Goal: Task Accomplishment & Management: Complete application form

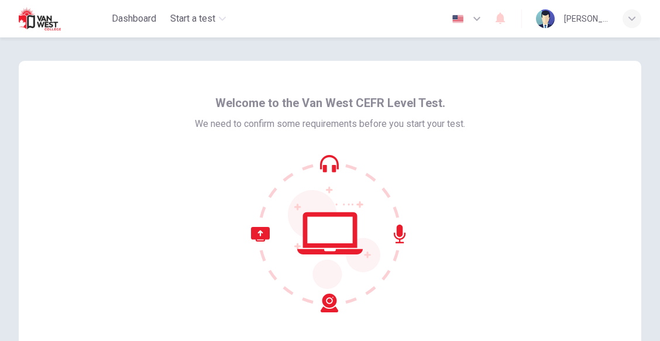
scroll to position [124, 0]
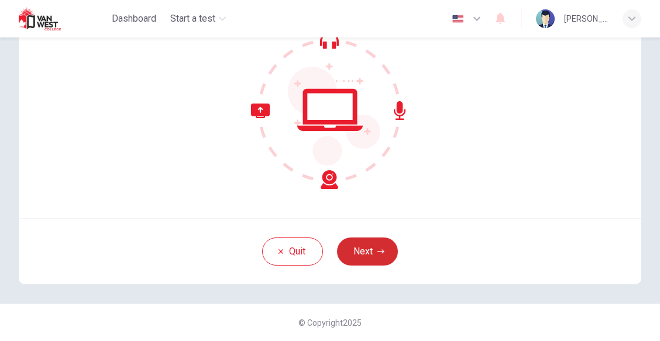
click at [365, 253] on button "Next" at bounding box center [367, 252] width 61 height 28
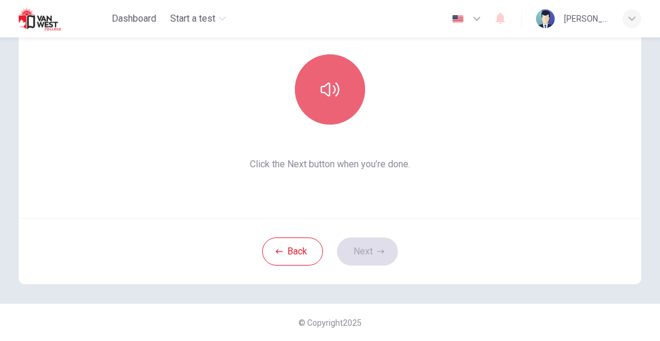
click at [321, 98] on icon "button" at bounding box center [330, 89] width 19 height 19
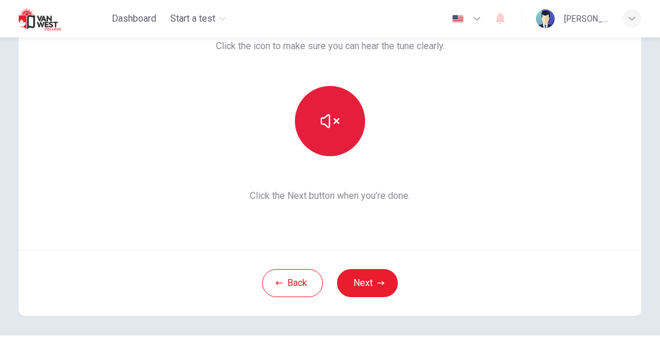
scroll to position [93, 0]
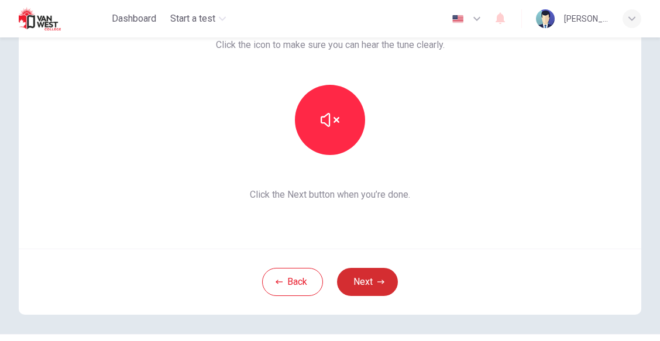
click at [371, 280] on button "Next" at bounding box center [367, 282] width 61 height 28
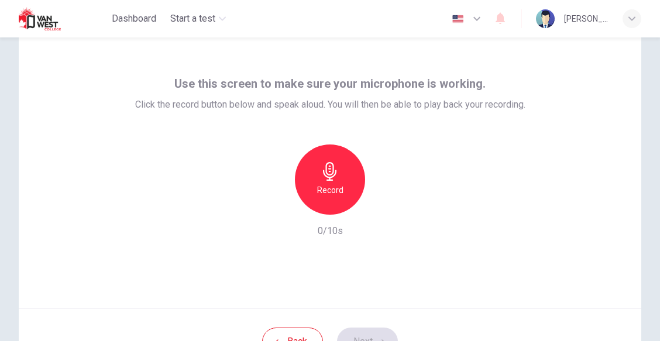
scroll to position [29, 0]
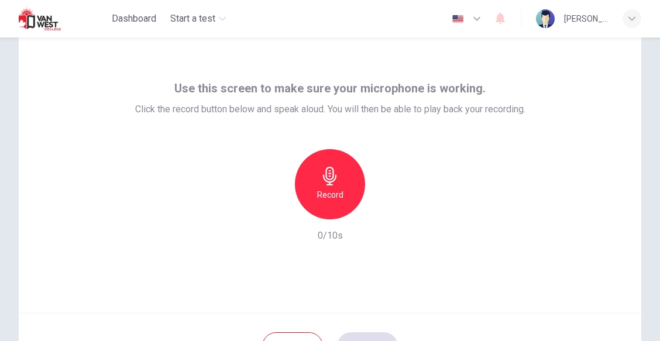
click at [324, 180] on icon "button" at bounding box center [330, 176] width 19 height 19
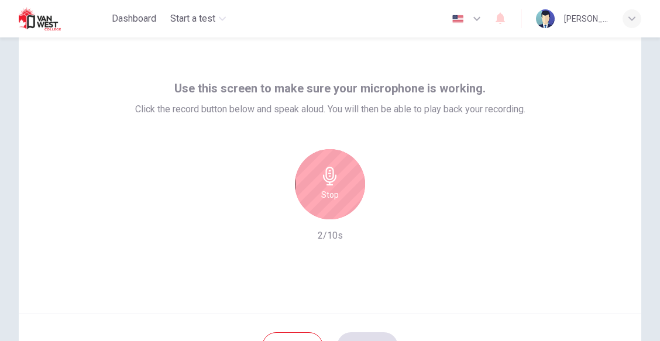
scroll to position [124, 0]
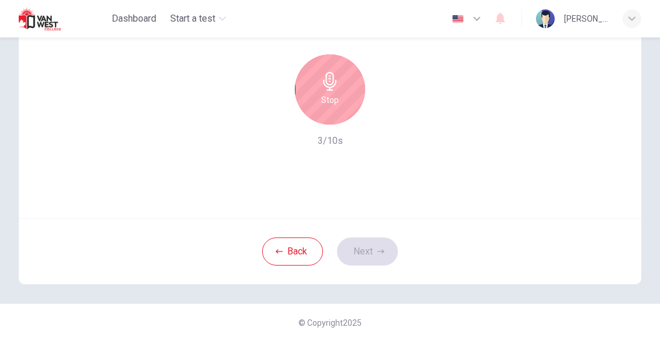
click at [349, 108] on div "Stop" at bounding box center [330, 89] width 70 height 70
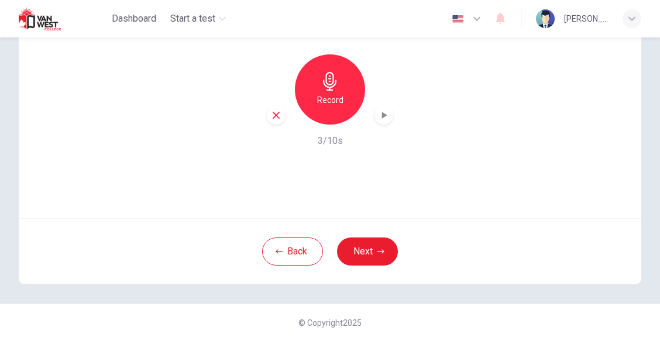
click at [382, 120] on icon "button" at bounding box center [384, 115] width 12 height 12
click at [375, 245] on button "Next" at bounding box center [367, 252] width 61 height 28
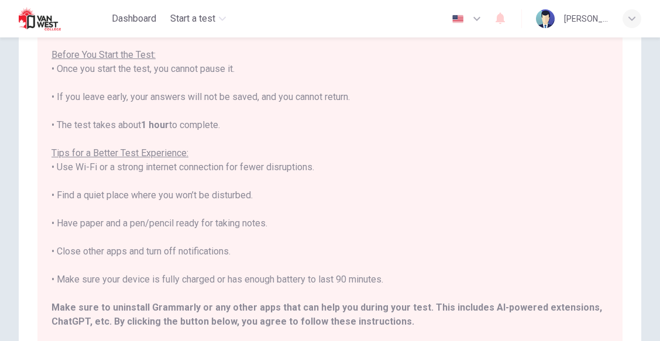
scroll to position [273, 0]
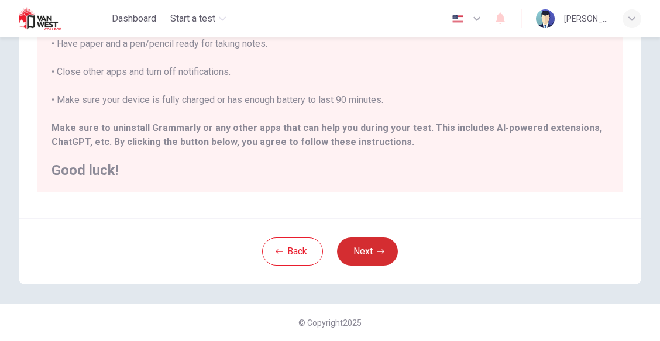
click at [375, 248] on button "Next" at bounding box center [367, 252] width 61 height 28
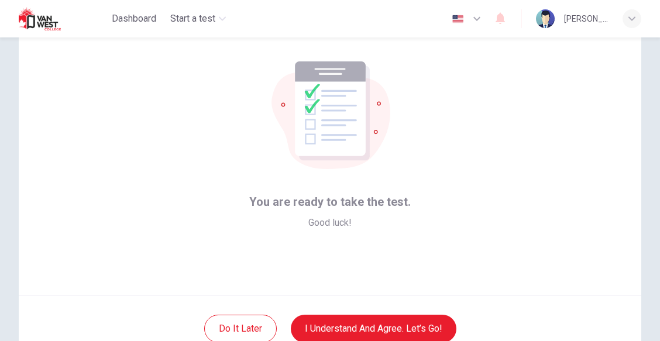
scroll to position [124, 0]
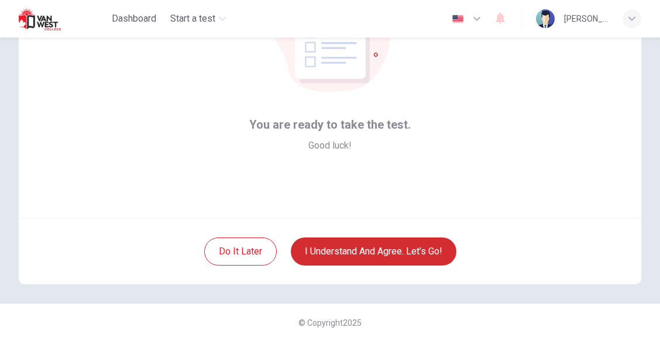
click at [369, 254] on button "I understand and agree. Let’s go!" at bounding box center [374, 252] width 166 height 28
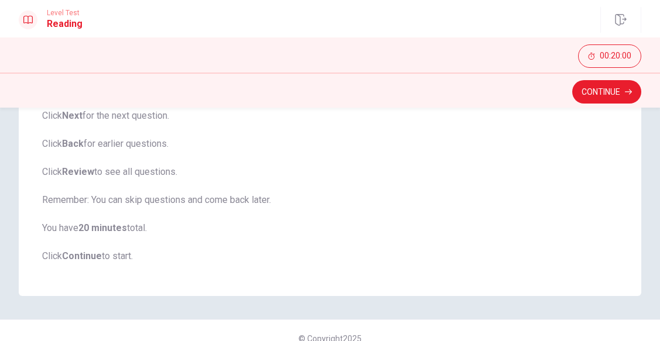
scroll to position [209, 0]
click at [590, 95] on button "Continue" at bounding box center [606, 91] width 69 height 23
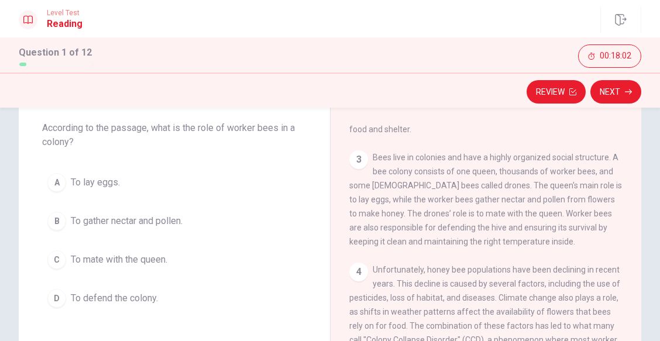
scroll to position [183, 0]
click at [138, 299] on span "To defend the colony." at bounding box center [114, 298] width 87 height 14
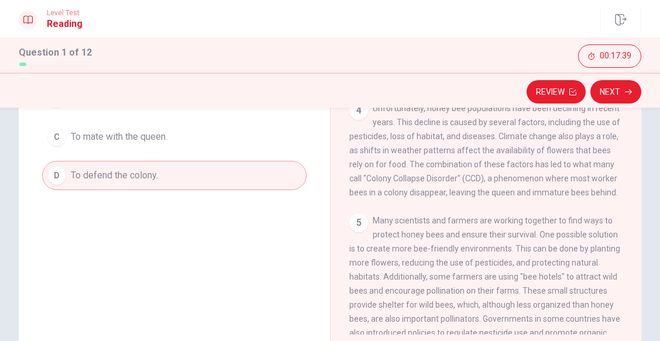
scroll to position [219, 0]
click at [603, 101] on button "Next" at bounding box center [616, 91] width 51 height 23
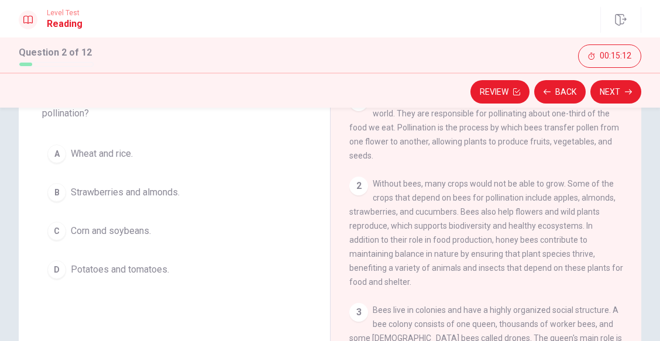
scroll to position [88, 0]
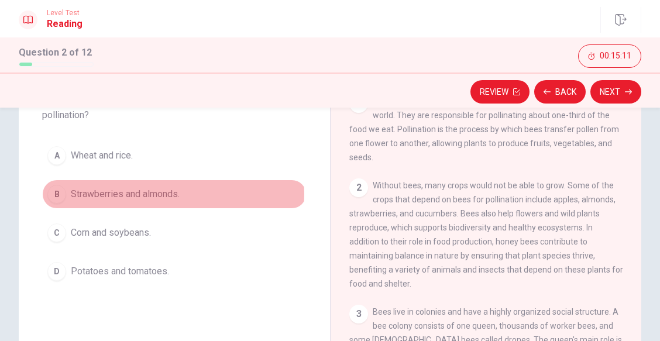
click at [142, 194] on span "Strawberries and almonds." at bounding box center [125, 194] width 109 height 14
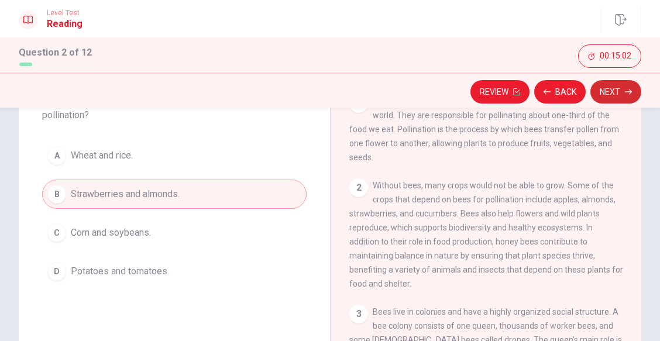
click at [625, 89] on button "Next" at bounding box center [616, 91] width 51 height 23
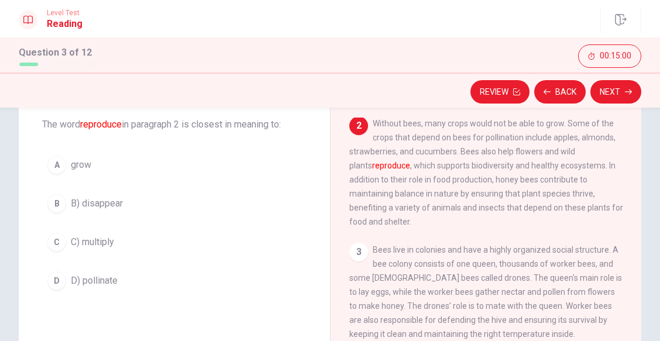
scroll to position [64, 0]
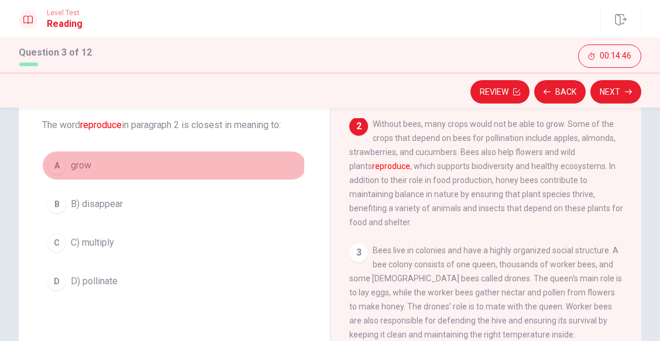
click at [77, 163] on span "grow" at bounding box center [81, 166] width 20 height 14
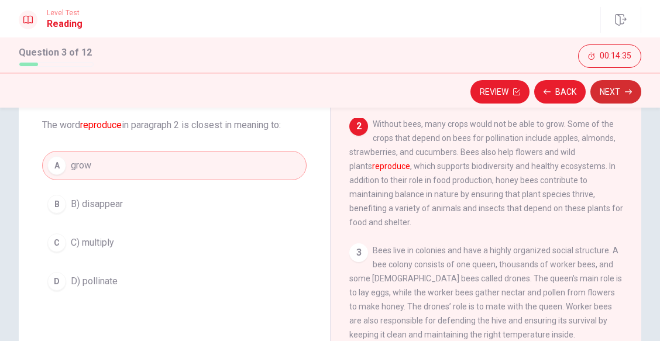
click at [607, 90] on button "Next" at bounding box center [616, 91] width 51 height 23
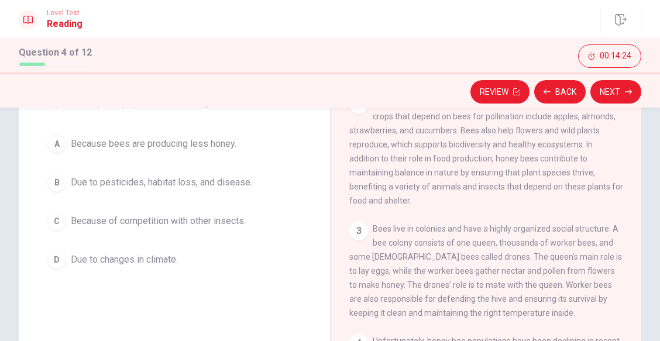
scroll to position [87, 0]
click at [236, 185] on span "Due to pesticides, habitat loss, and disease." at bounding box center [161, 182] width 181 height 14
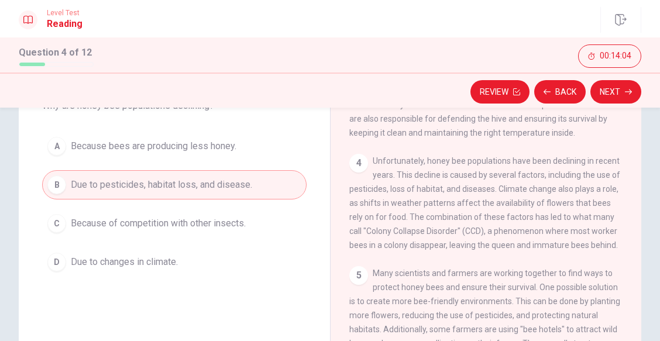
scroll to position [85, 0]
click at [622, 90] on button "Next" at bounding box center [616, 91] width 51 height 23
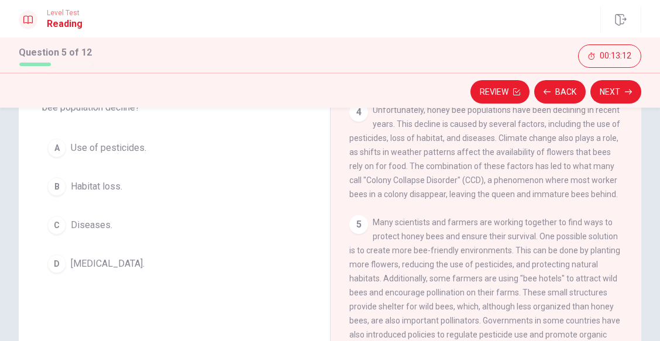
scroll to position [88, 0]
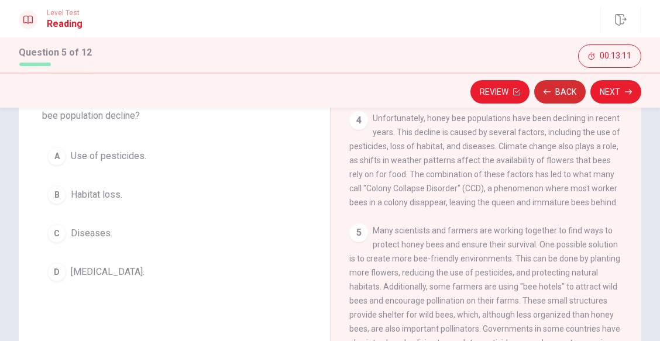
click at [561, 92] on button "Back" at bounding box center [560, 91] width 52 height 23
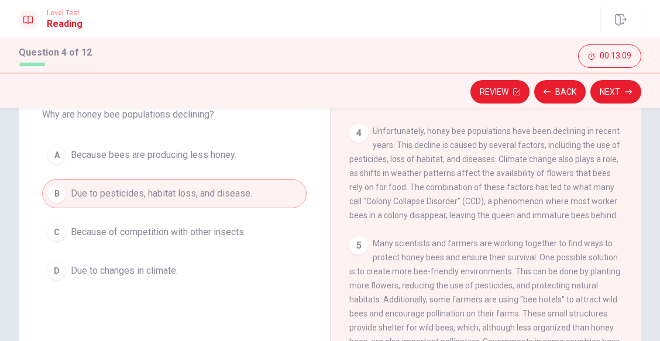
scroll to position [75, 0]
click at [118, 275] on span "Due to changes in climate." at bounding box center [124, 271] width 107 height 14
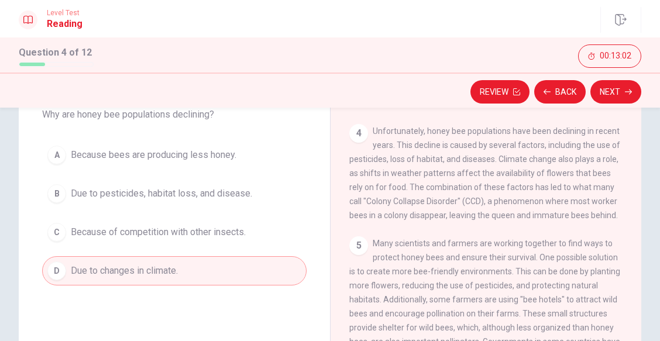
click at [201, 191] on span "Due to pesticides, habitat loss, and disease." at bounding box center [161, 194] width 181 height 14
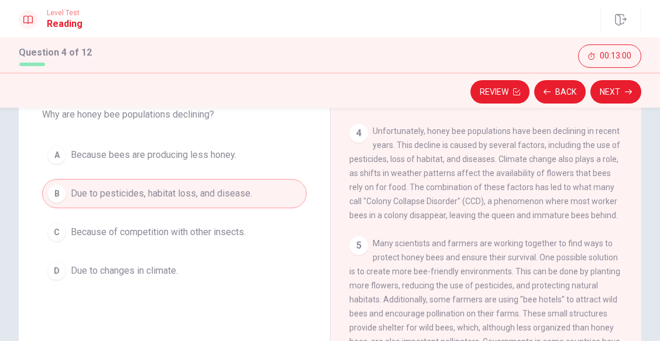
click at [139, 275] on span "Due to changes in climate." at bounding box center [124, 271] width 107 height 14
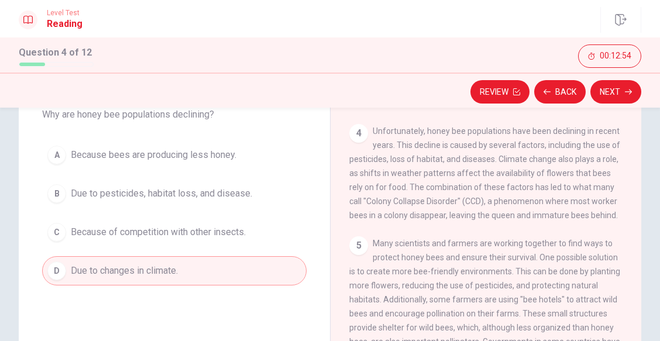
click at [169, 188] on span "Due to pesticides, habitat loss, and disease." at bounding box center [161, 194] width 181 height 14
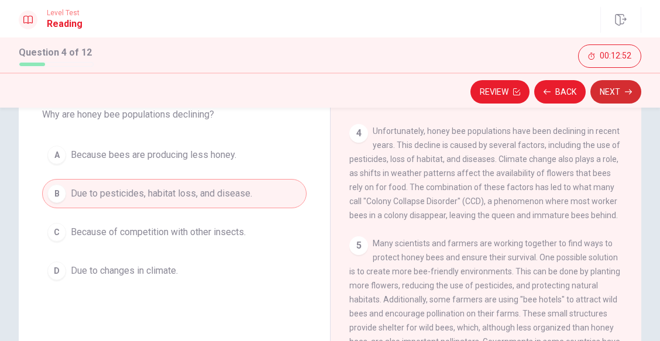
click at [633, 85] on button "Next" at bounding box center [616, 91] width 51 height 23
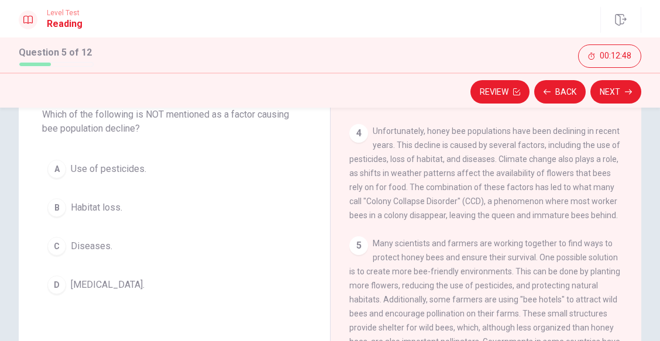
click at [108, 286] on span "[MEDICAL_DATA]." at bounding box center [108, 285] width 74 height 14
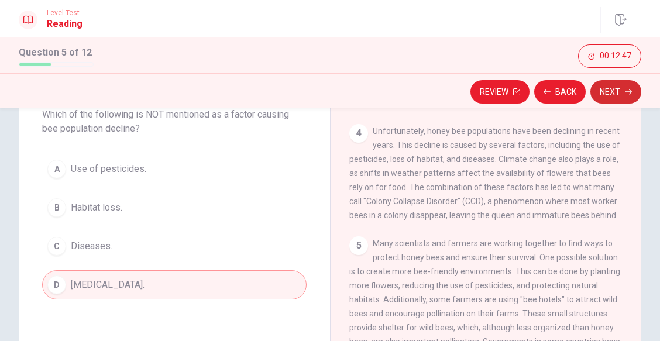
click at [631, 93] on icon "button" at bounding box center [628, 91] width 7 height 7
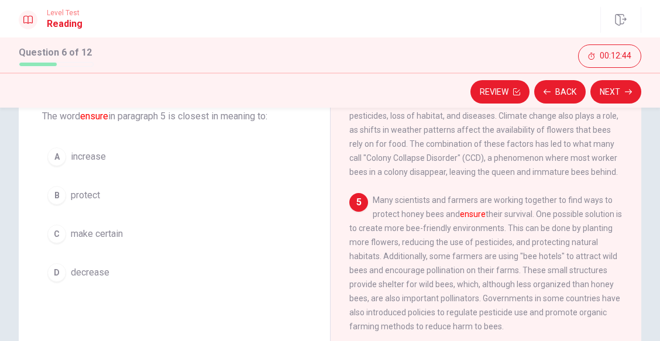
scroll to position [70, 0]
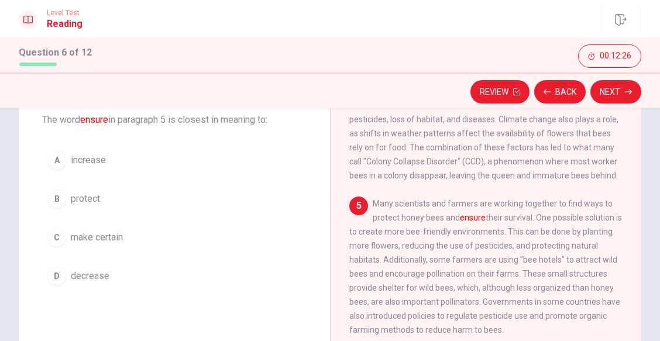
click at [93, 198] on span "protect" at bounding box center [85, 199] width 29 height 14
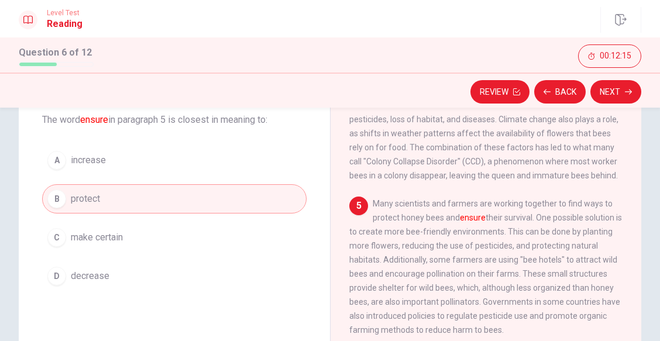
click at [102, 237] on span "make certain" at bounding box center [97, 238] width 52 height 14
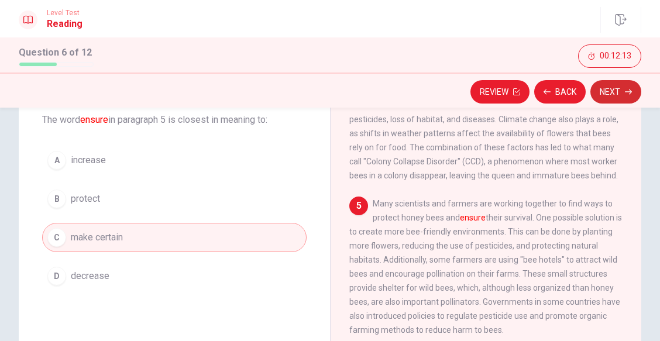
click at [627, 91] on icon "button" at bounding box center [628, 91] width 7 height 7
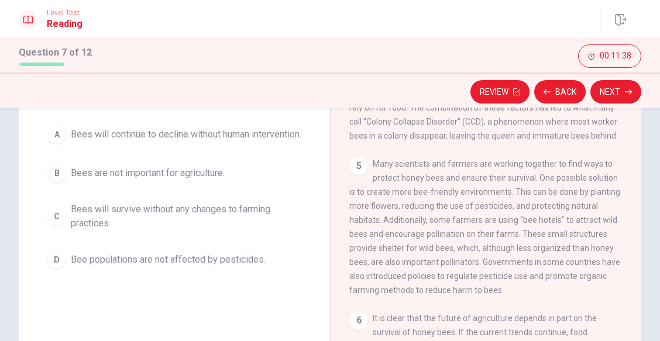
scroll to position [112, 0]
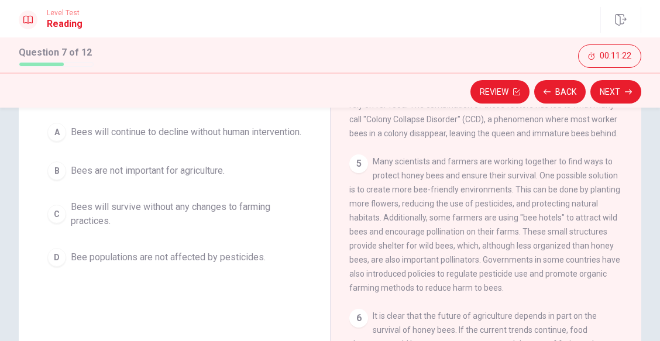
click at [183, 136] on span "Bees will continue to decline without human intervention." at bounding box center [186, 132] width 231 height 14
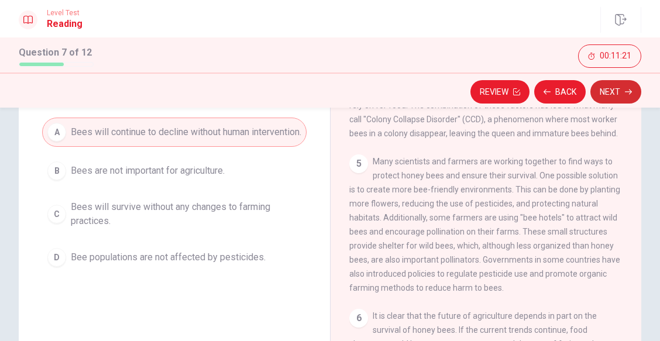
click at [612, 90] on button "Next" at bounding box center [616, 91] width 51 height 23
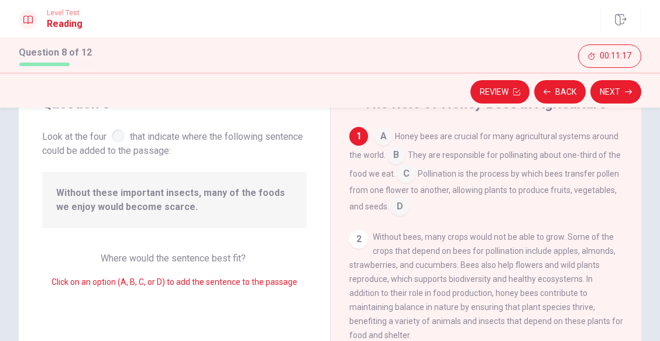
scroll to position [55, 0]
click at [406, 158] on input at bounding box center [396, 157] width 19 height 19
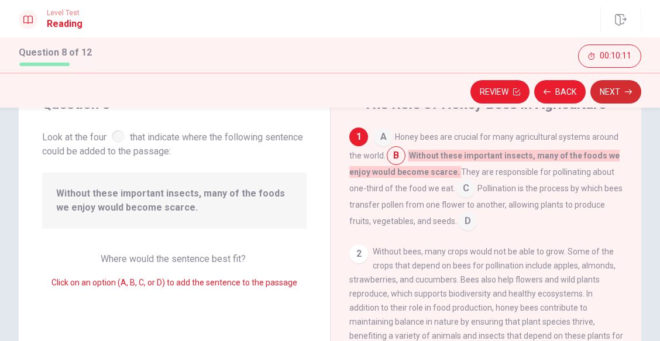
click at [620, 84] on button "Next" at bounding box center [616, 91] width 51 height 23
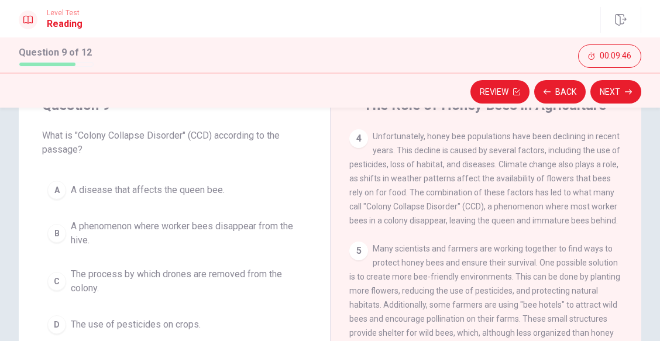
scroll to position [56, 0]
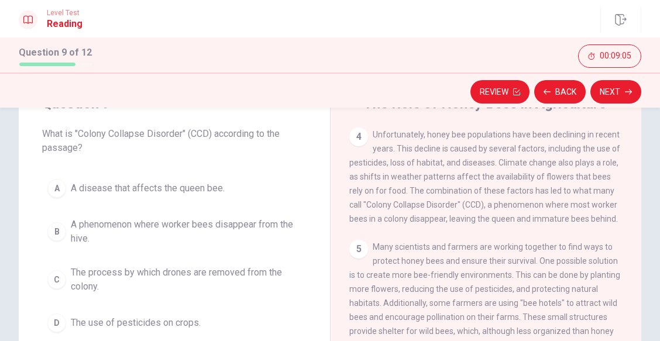
click at [140, 221] on span "A phenomenon where worker bees disappear from the hive." at bounding box center [186, 232] width 231 height 28
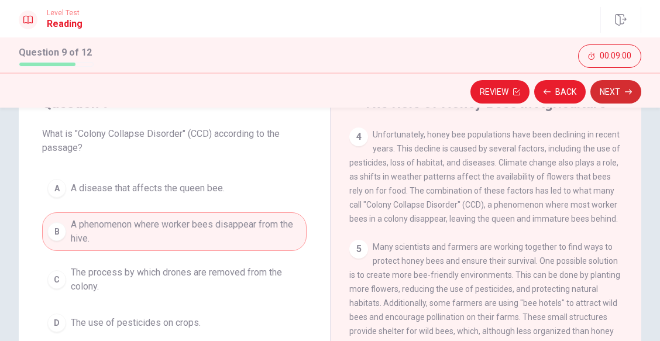
click at [610, 98] on button "Next" at bounding box center [616, 91] width 51 height 23
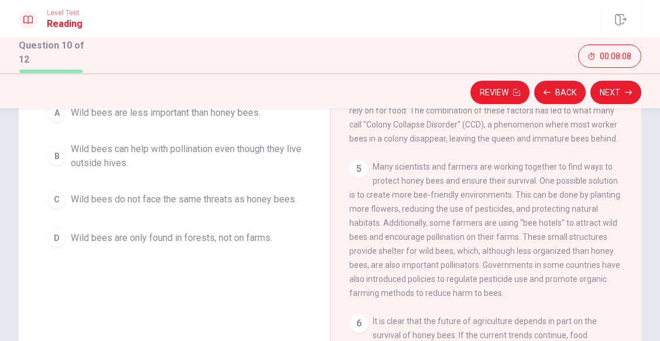
scroll to position [132, 0]
click at [115, 160] on span "Wild bees can help with pollination even though they live outside hives." at bounding box center [186, 156] width 231 height 28
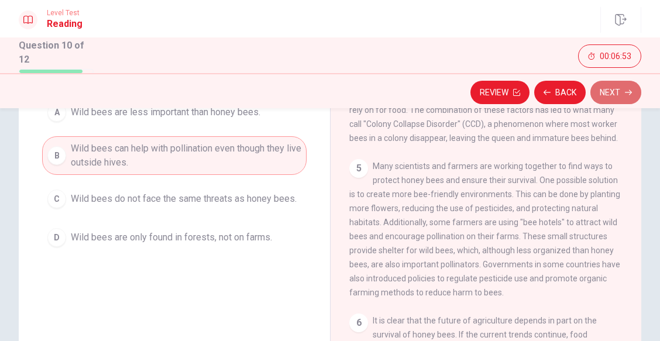
click at [629, 88] on button "Next" at bounding box center [616, 92] width 51 height 23
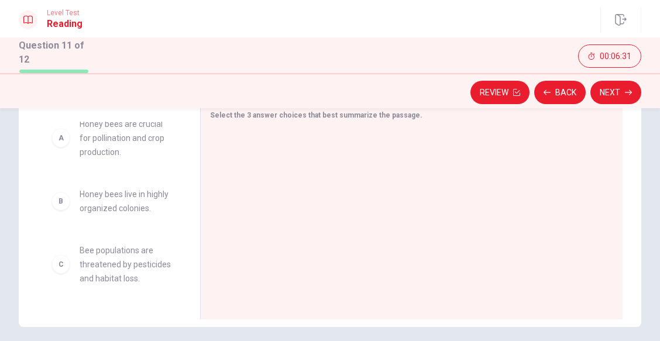
scroll to position [0, 0]
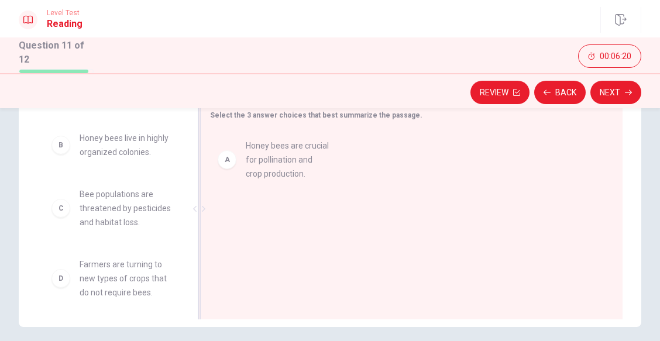
drag, startPoint x: 130, startPoint y: 152, endPoint x: 301, endPoint y: 161, distance: 171.1
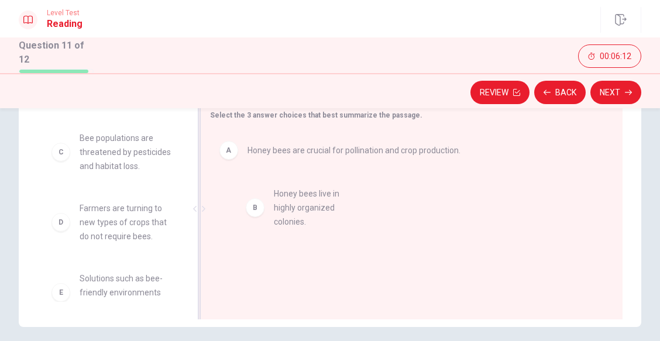
drag, startPoint x: 106, startPoint y: 164, endPoint x: 334, endPoint y: 225, distance: 235.5
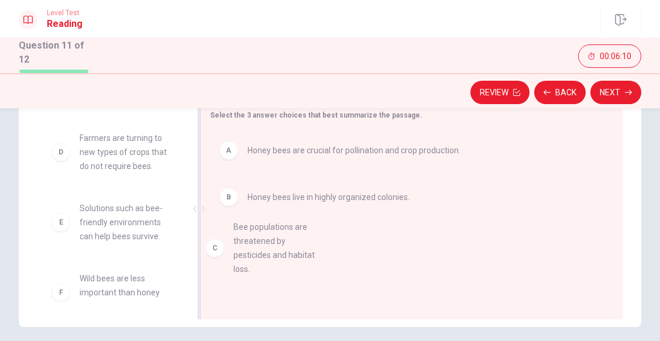
drag, startPoint x: 132, startPoint y: 168, endPoint x: 315, endPoint y: 282, distance: 215.9
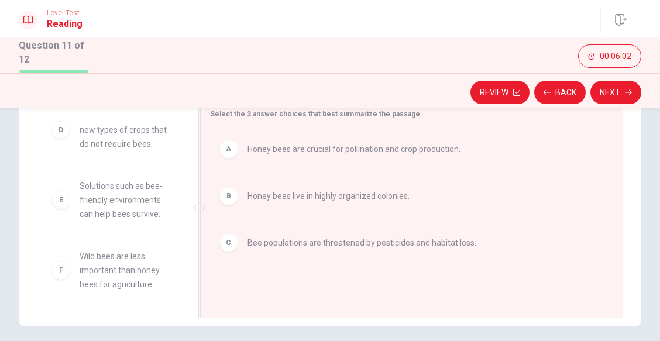
scroll to position [210, 0]
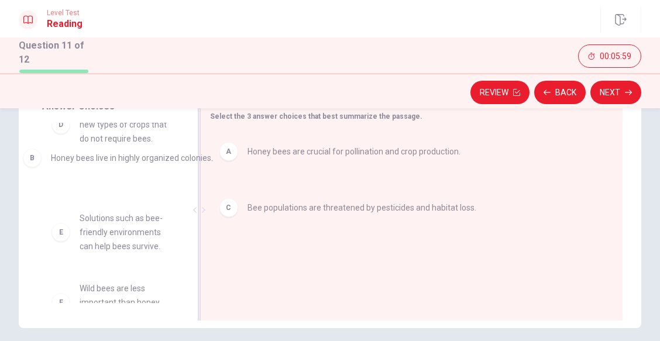
drag, startPoint x: 311, startPoint y: 203, endPoint x: 107, endPoint y: 162, distance: 208.3
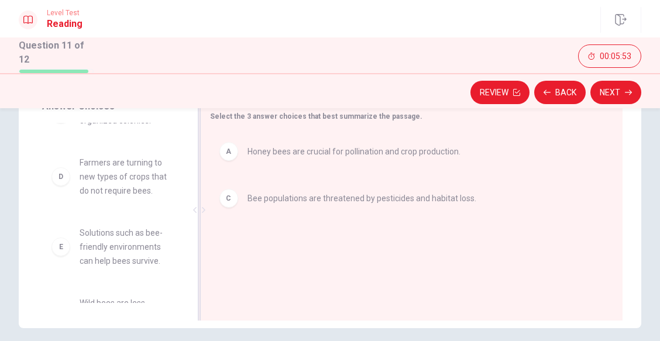
scroll to position [105, 0]
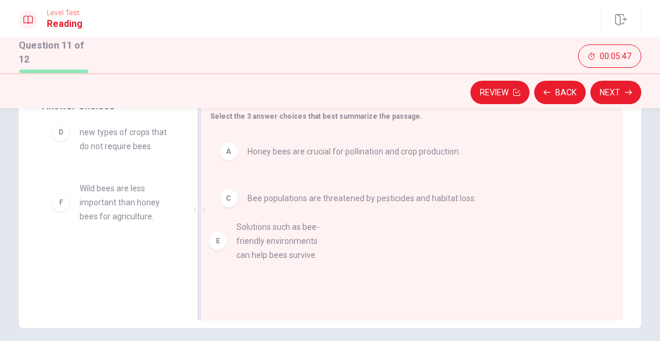
drag, startPoint x: 118, startPoint y: 214, endPoint x: 318, endPoint y: 258, distance: 205.5
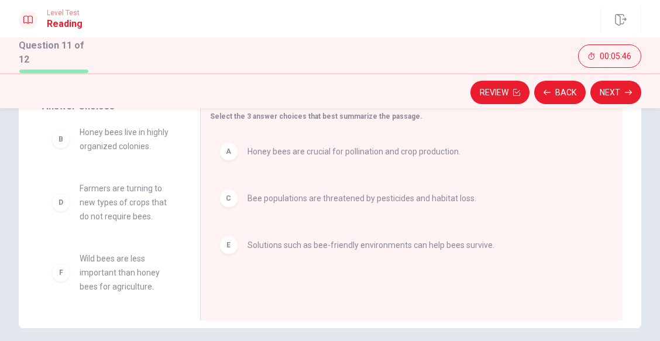
scroll to position [35, 0]
click at [619, 95] on button "Next" at bounding box center [616, 92] width 51 height 23
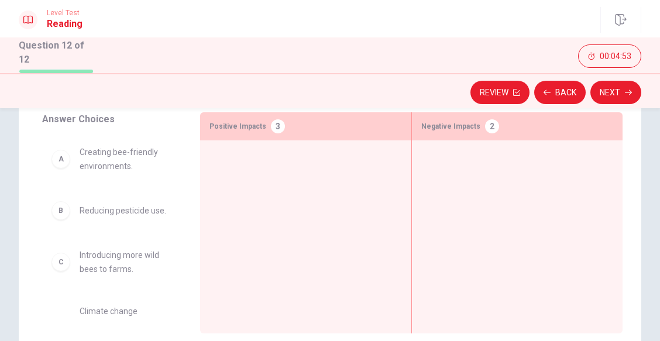
scroll to position [179, 0]
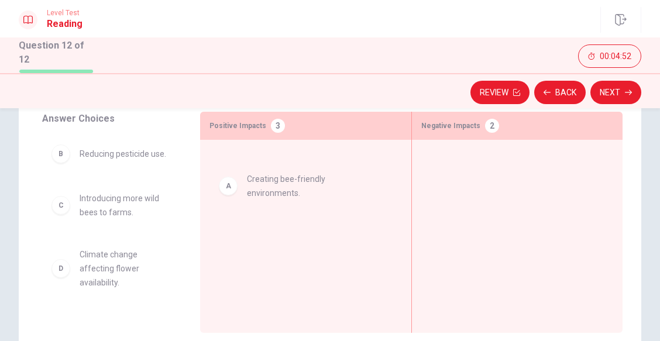
drag, startPoint x: 124, startPoint y: 162, endPoint x: 300, endPoint y: 176, distance: 176.2
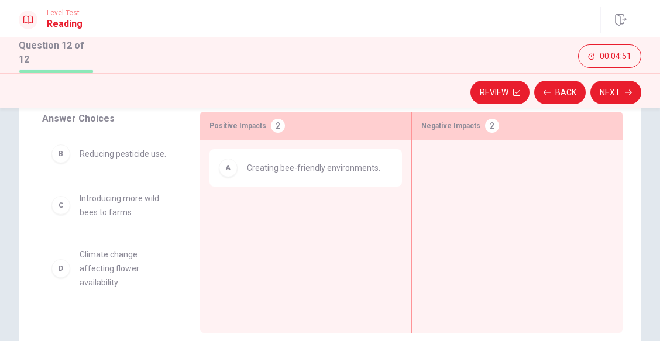
click at [300, 176] on div "A Creating bee-friendly environments." at bounding box center [306, 218] width 193 height 138
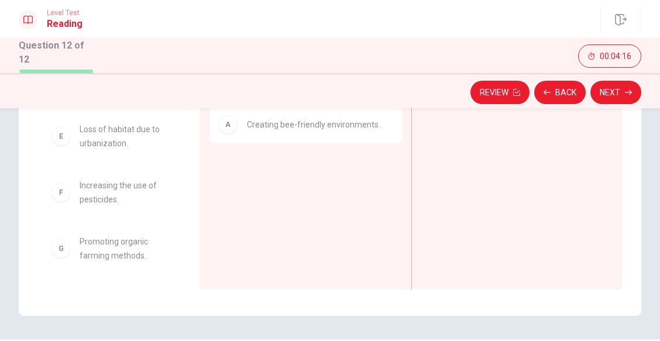
scroll to position [223, 0]
drag, startPoint x: 112, startPoint y: 125, endPoint x: 497, endPoint y: 169, distance: 387.7
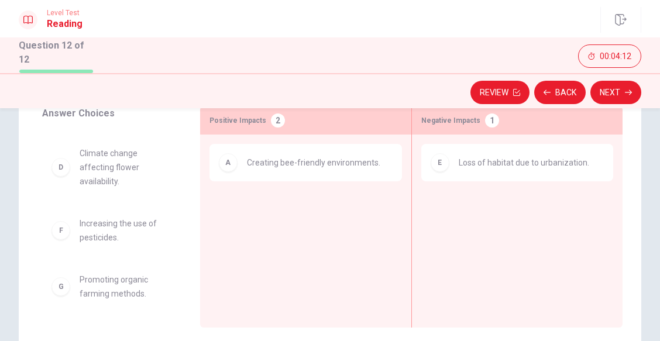
scroll to position [183, 0]
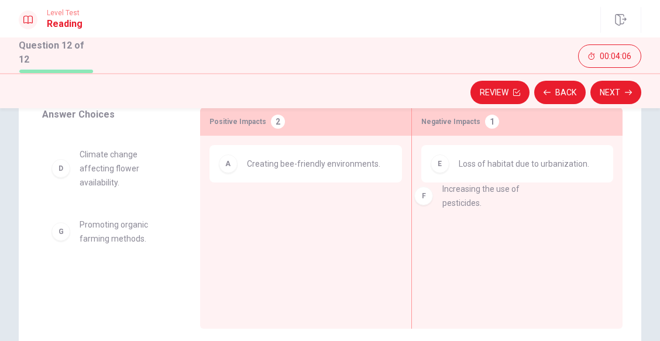
drag, startPoint x: 117, startPoint y: 241, endPoint x: 487, endPoint y: 208, distance: 371.4
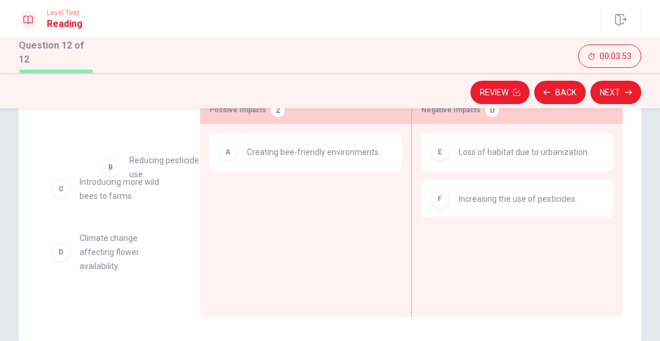
scroll to position [0, 0]
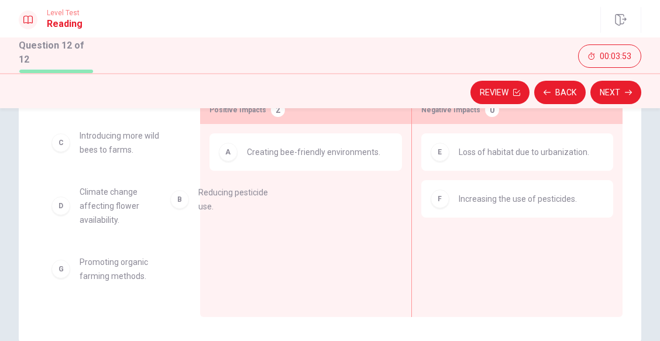
drag, startPoint x: 111, startPoint y: 146, endPoint x: 249, endPoint y: 208, distance: 151.2
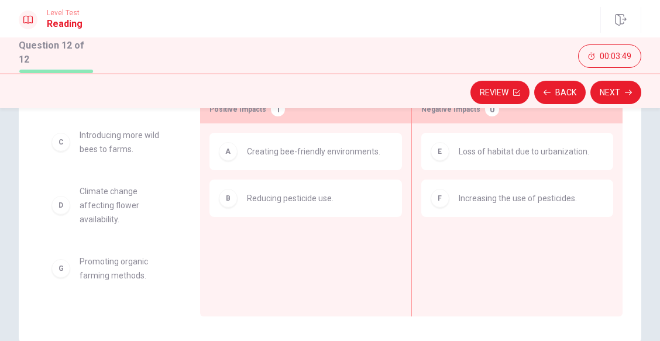
scroll to position [194, 0]
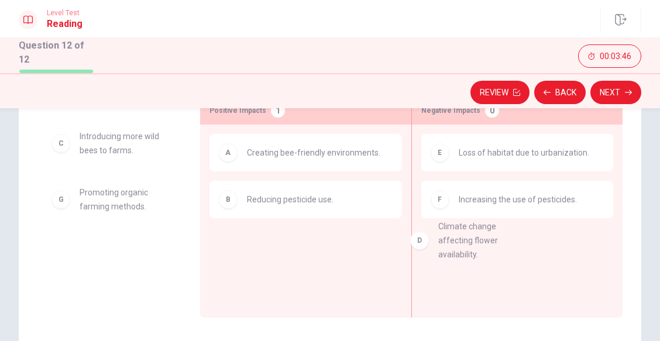
drag, startPoint x: 110, startPoint y: 214, endPoint x: 482, endPoint y: 249, distance: 373.9
drag, startPoint x: 112, startPoint y: 224, endPoint x: 554, endPoint y: 270, distance: 443.7
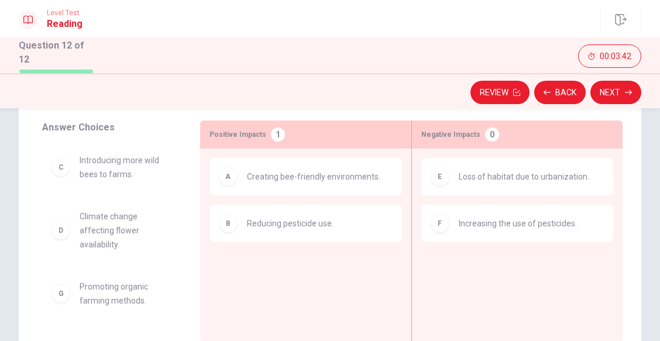
scroll to position [170, 0]
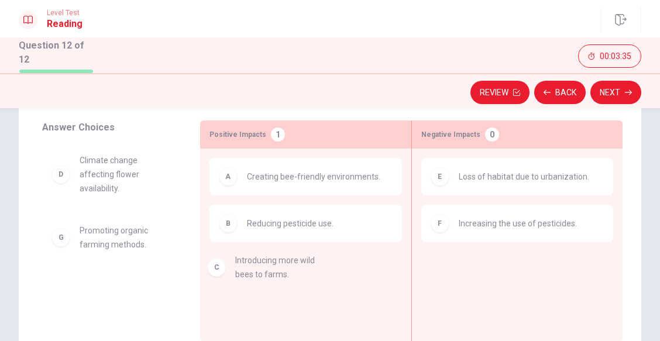
drag, startPoint x: 141, startPoint y: 177, endPoint x: 311, endPoint y: 284, distance: 201.0
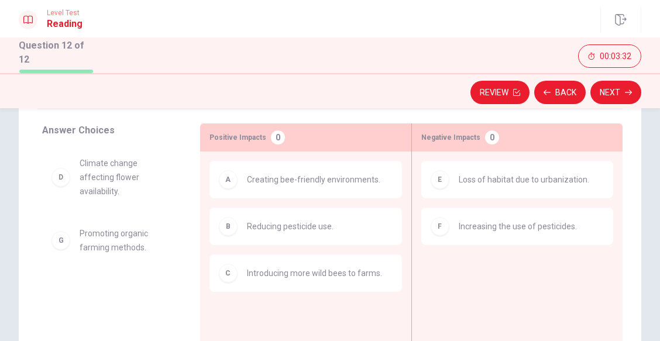
scroll to position [168, 0]
click at [610, 95] on button "Next" at bounding box center [616, 92] width 51 height 23
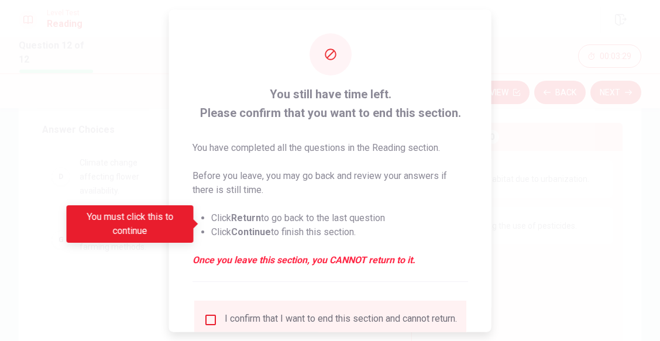
scroll to position [95, 0]
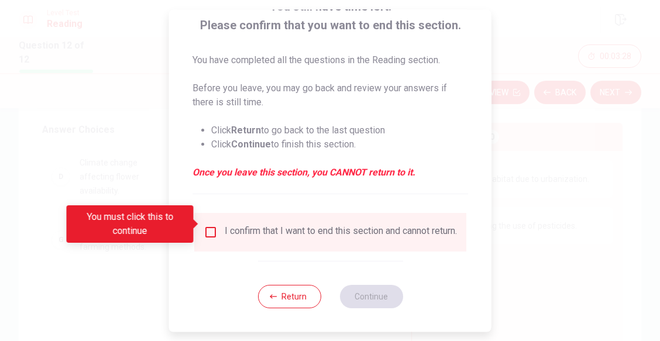
click at [212, 225] on input "You must click this to continue" at bounding box center [211, 232] width 14 height 14
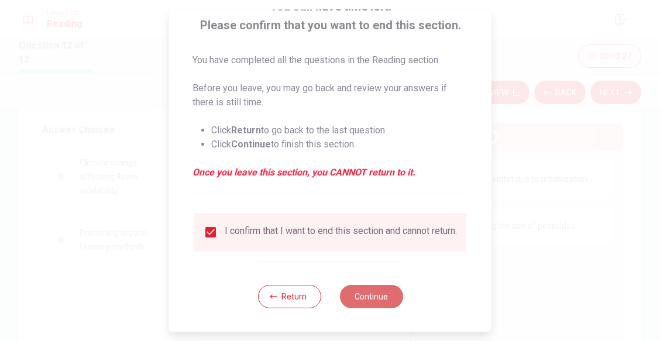
click at [382, 300] on button "Continue" at bounding box center [370, 296] width 63 height 23
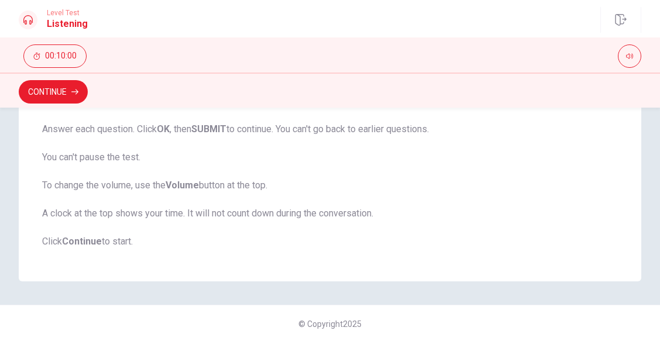
scroll to position [285, 0]
click at [43, 94] on button "Continue" at bounding box center [53, 91] width 69 height 23
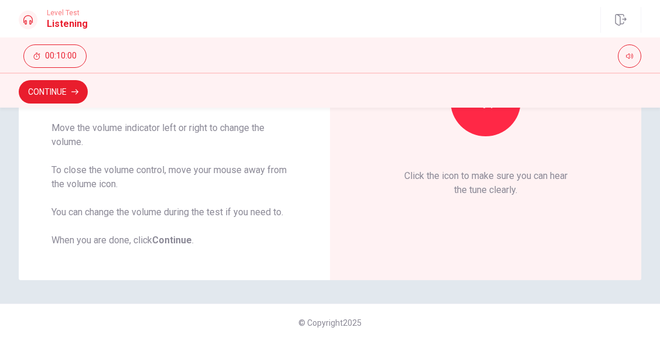
scroll to position [111, 0]
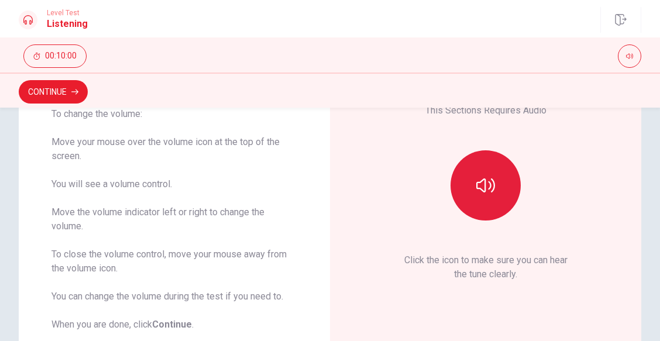
click at [485, 208] on button "button" at bounding box center [486, 185] width 70 height 70
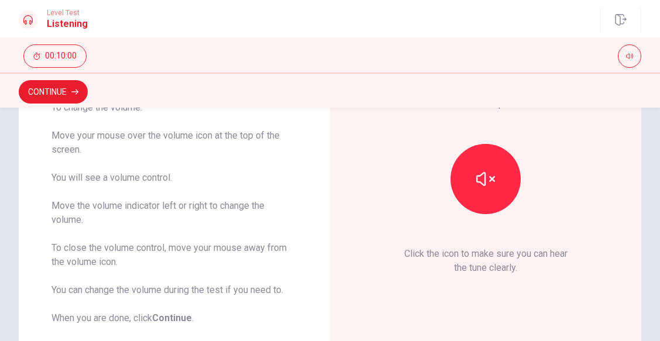
scroll to position [0, 0]
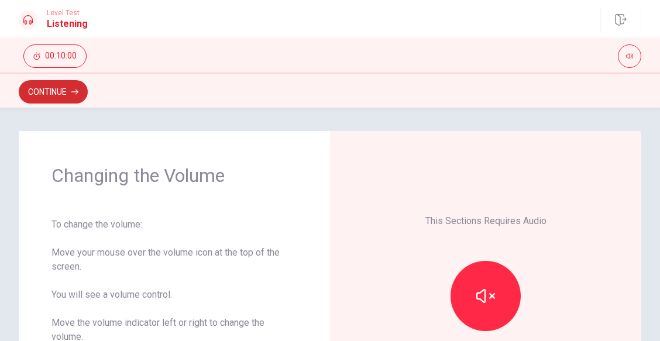
click at [70, 94] on button "Continue" at bounding box center [53, 91] width 69 height 23
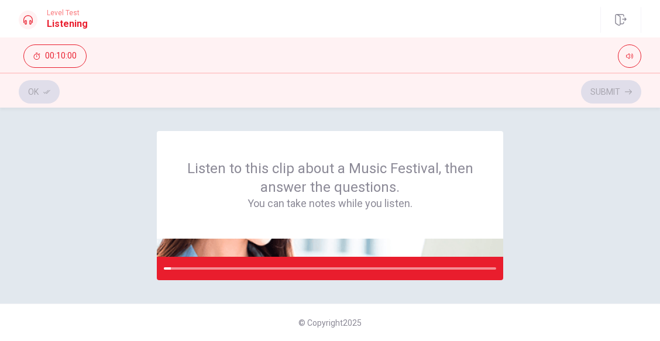
click at [423, 307] on div "© Copyright 2025" at bounding box center [330, 322] width 660 height 37
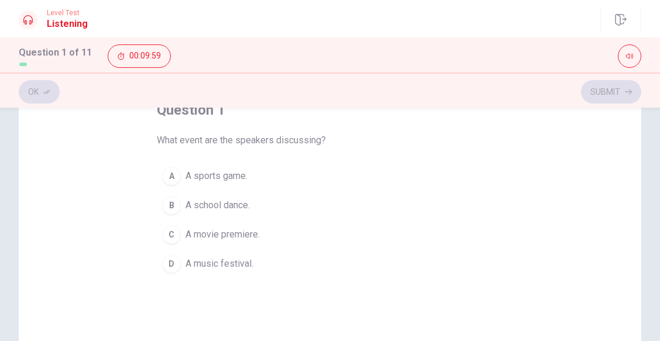
scroll to position [78, 0]
click at [227, 266] on span "A music festival." at bounding box center [220, 263] width 68 height 14
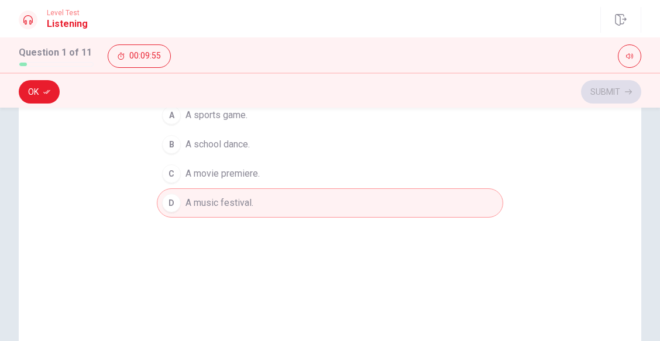
scroll to position [138, 0]
click at [41, 85] on button "Ok" at bounding box center [39, 91] width 41 height 23
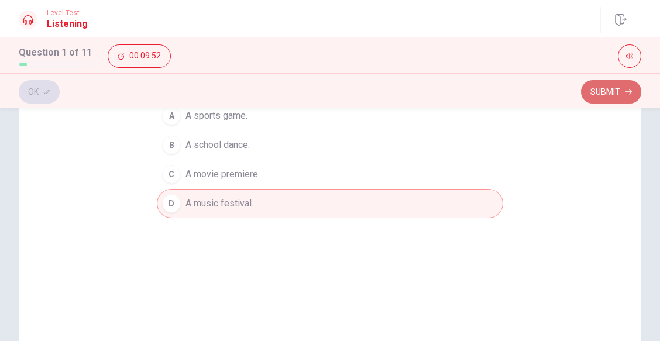
click at [605, 84] on button "Submit" at bounding box center [611, 91] width 60 height 23
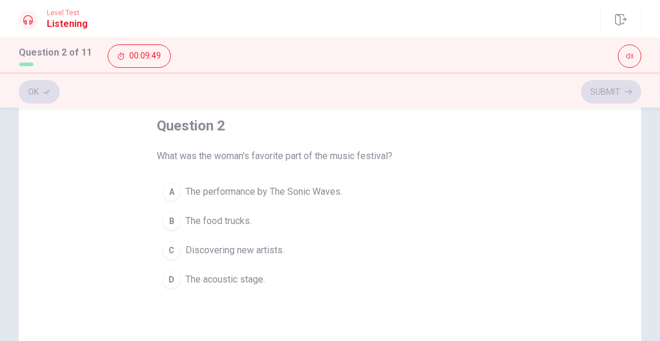
scroll to position [61, 0]
click at [285, 198] on span "The performance by The Sonic Waves." at bounding box center [264, 193] width 157 height 14
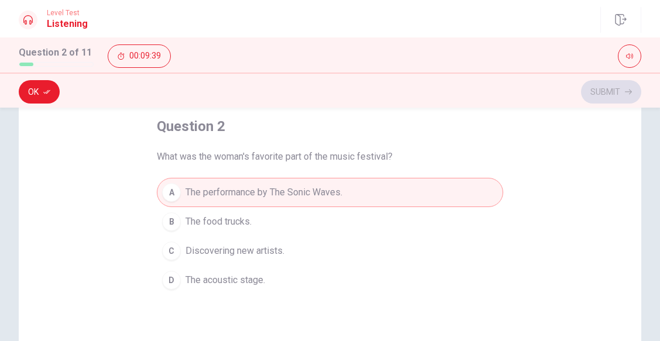
click at [42, 105] on div "Ok Submit" at bounding box center [330, 90] width 660 height 35
click at [43, 95] on button "Ok" at bounding box center [39, 91] width 41 height 23
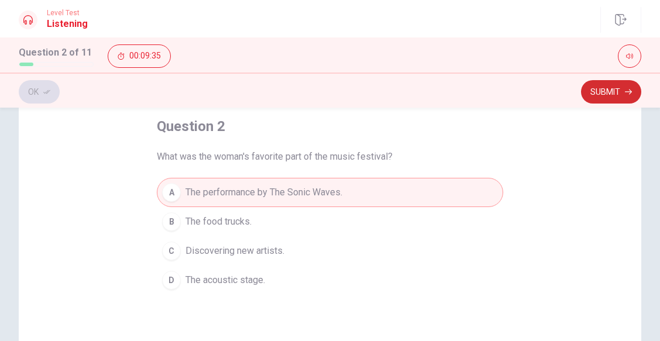
click at [620, 94] on button "Submit" at bounding box center [611, 91] width 60 height 23
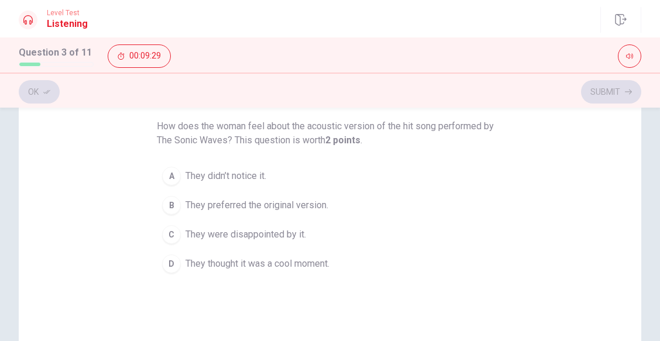
scroll to position [92, 0]
click at [171, 206] on div "B" at bounding box center [171, 204] width 19 height 19
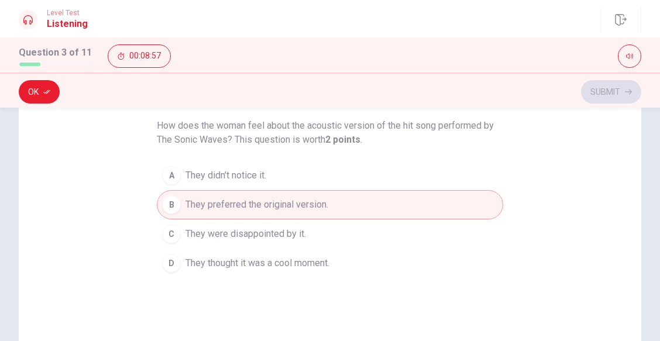
click at [174, 265] on div "D" at bounding box center [171, 263] width 19 height 19
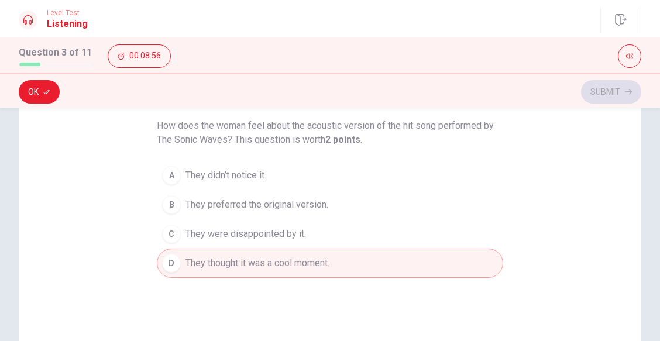
click at [171, 210] on div "B" at bounding box center [171, 204] width 19 height 19
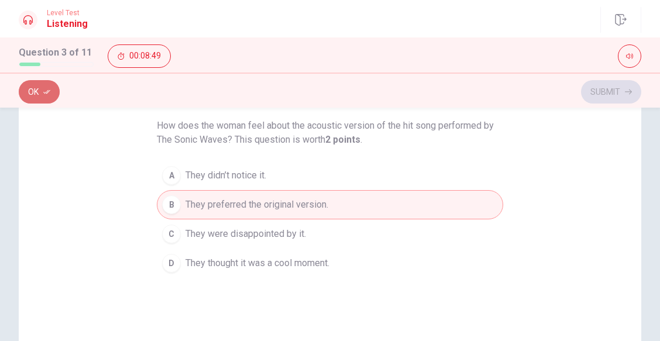
click at [46, 94] on icon "button" at bounding box center [46, 91] width 7 height 7
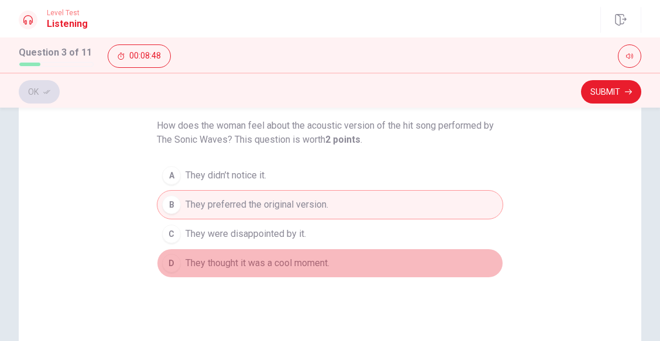
click at [170, 259] on div "D" at bounding box center [171, 263] width 19 height 19
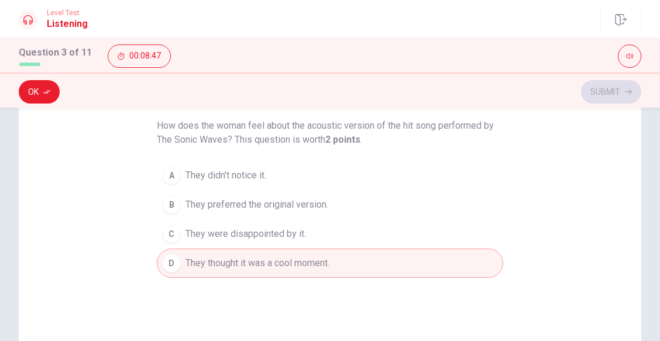
click at [173, 203] on div "B" at bounding box center [171, 204] width 19 height 19
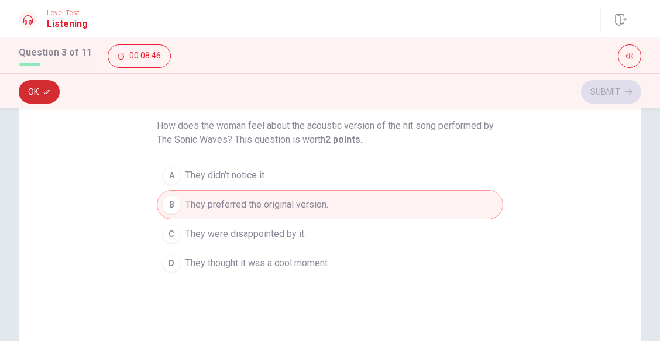
click at [39, 98] on button "Ok" at bounding box center [39, 91] width 41 height 23
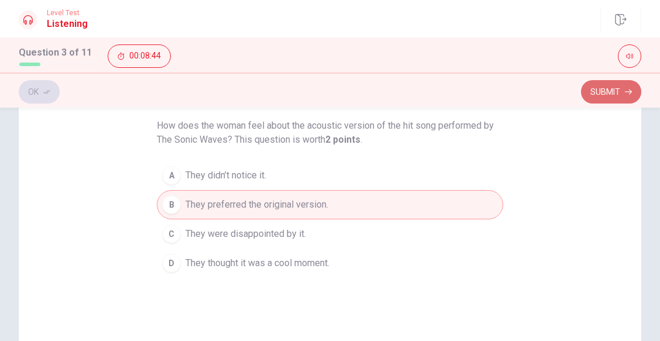
click at [613, 88] on button "Submit" at bounding box center [611, 91] width 60 height 23
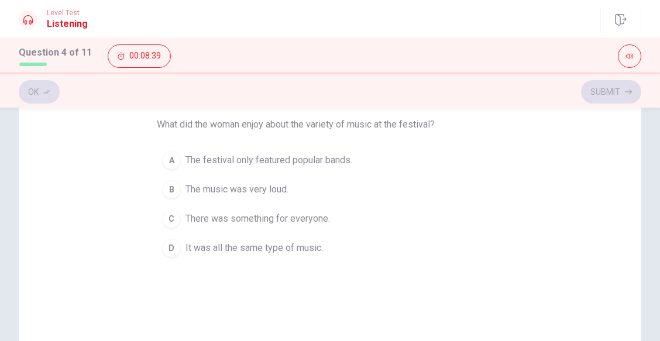
scroll to position [92, 0]
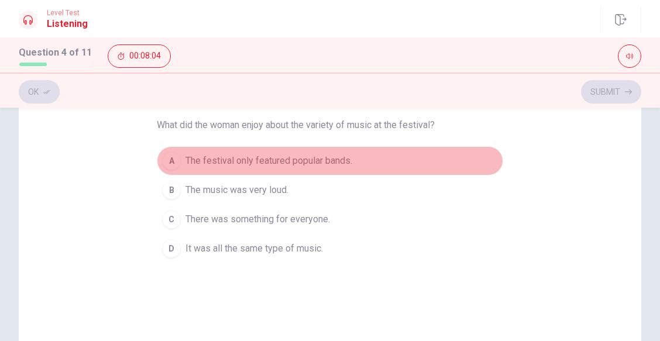
click at [317, 159] on span "The festival only featured popular bands." at bounding box center [269, 161] width 167 height 14
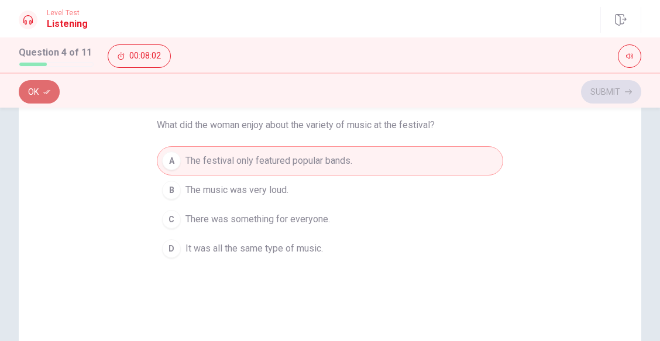
click at [36, 89] on button "Ok" at bounding box center [39, 91] width 41 height 23
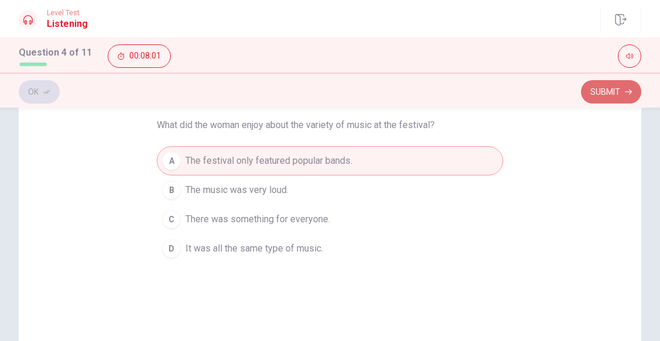
click at [615, 94] on button "Submit" at bounding box center [611, 91] width 60 height 23
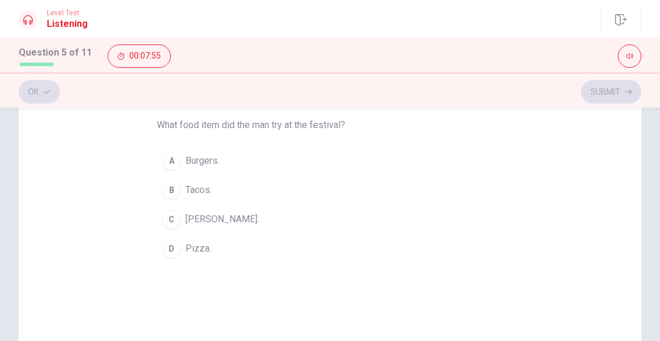
click at [172, 187] on div "B" at bounding box center [171, 190] width 19 height 19
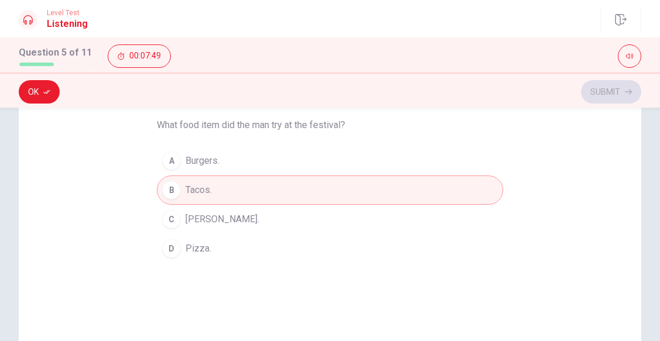
click at [205, 215] on span "[PERSON_NAME]." at bounding box center [223, 219] width 74 height 14
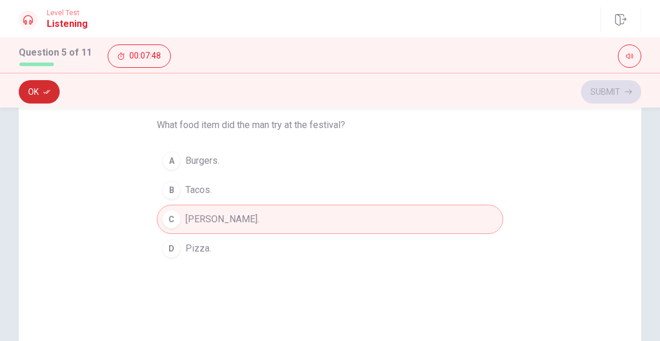
click at [49, 85] on button "Ok" at bounding box center [39, 91] width 41 height 23
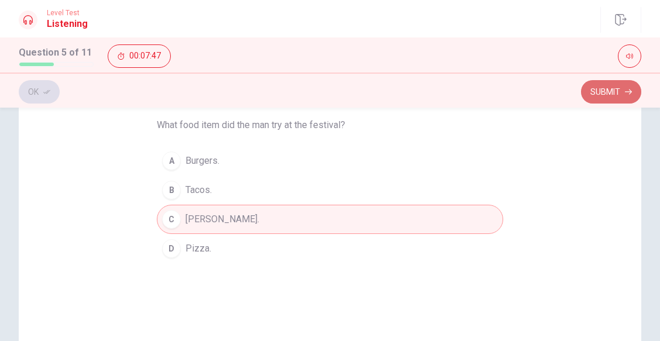
click at [596, 98] on button "Submit" at bounding box center [611, 91] width 60 height 23
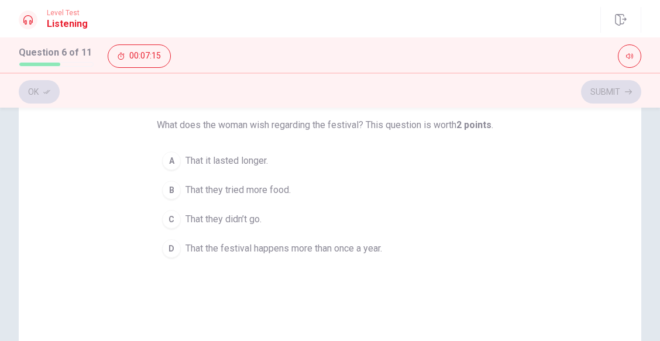
click at [177, 243] on button "D That the festival happens more than once a year." at bounding box center [330, 248] width 347 height 29
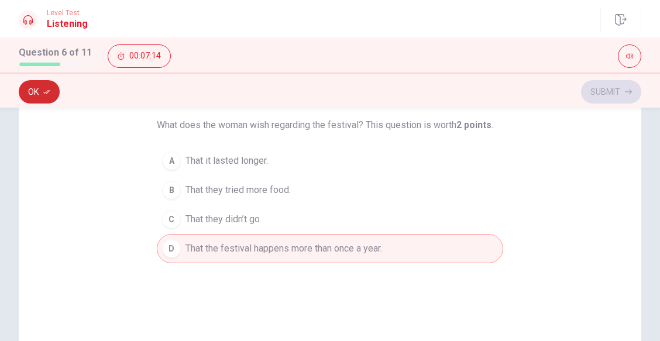
click at [46, 88] on icon "button" at bounding box center [46, 91] width 7 height 7
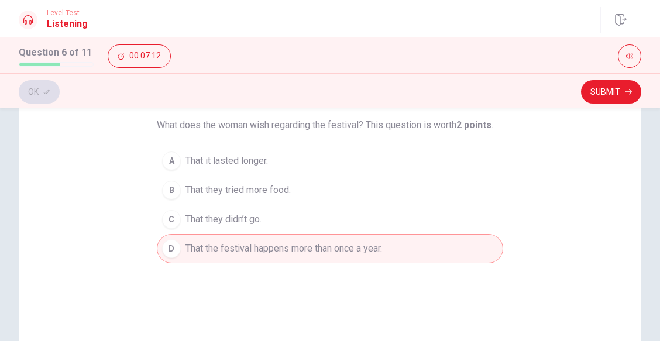
click at [612, 104] on div "Ok Submit" at bounding box center [330, 90] width 660 height 35
click at [610, 101] on button "Submit" at bounding box center [611, 91] width 60 height 23
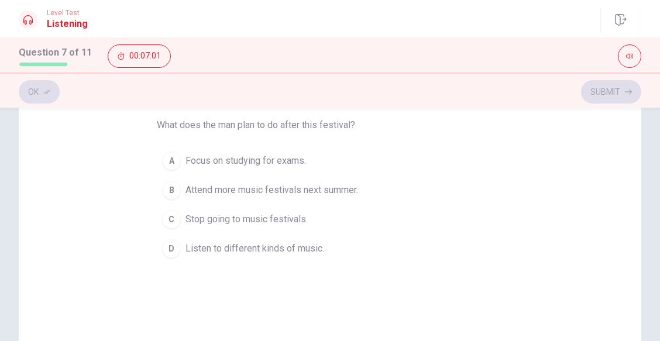
click at [171, 247] on div "D" at bounding box center [171, 248] width 19 height 19
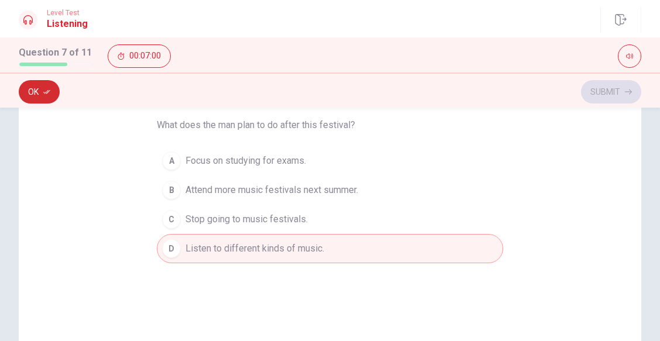
click at [43, 94] on button "Ok" at bounding box center [39, 91] width 41 height 23
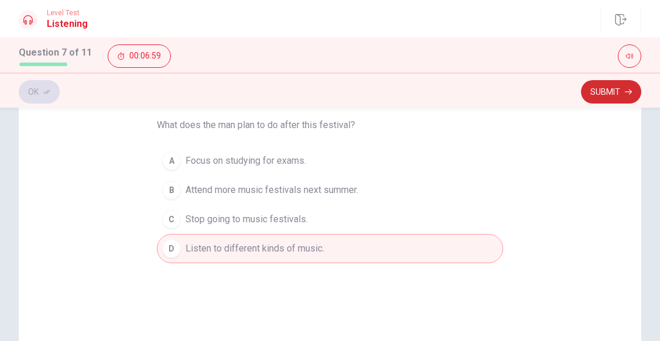
click at [609, 87] on button "Submit" at bounding box center [611, 91] width 60 height 23
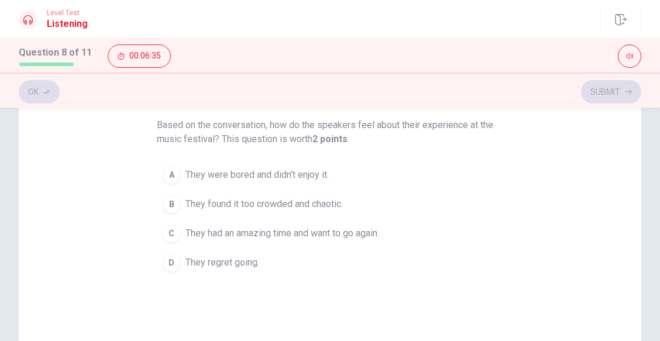
click at [137, 229] on div "question 8 Based on the conversation, how do the speakers feel about their expe…" at bounding box center [330, 242] width 623 height 407
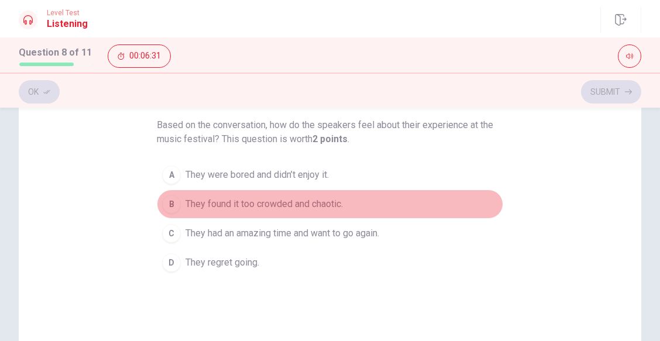
click at [164, 201] on div "B" at bounding box center [171, 204] width 19 height 19
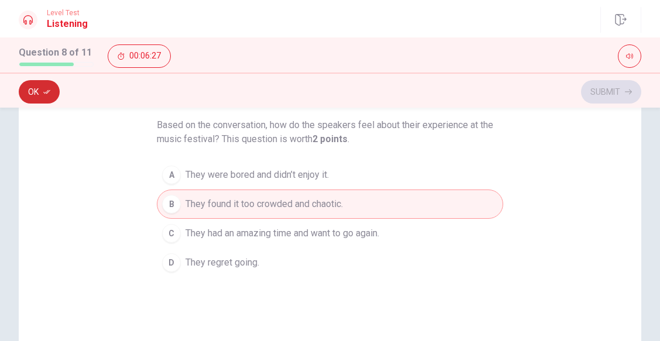
click at [54, 95] on button "Ok" at bounding box center [39, 91] width 41 height 23
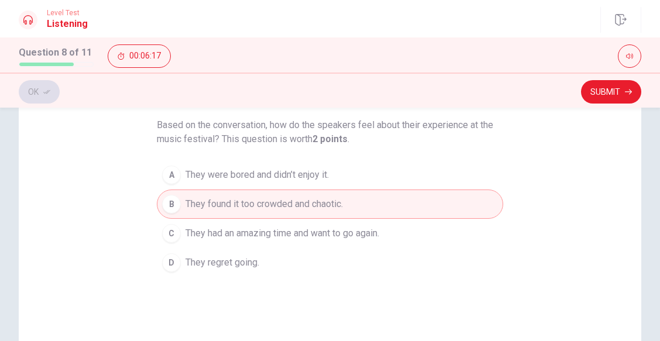
click at [335, 224] on button "C They had an amazing time and want to go again." at bounding box center [330, 233] width 347 height 29
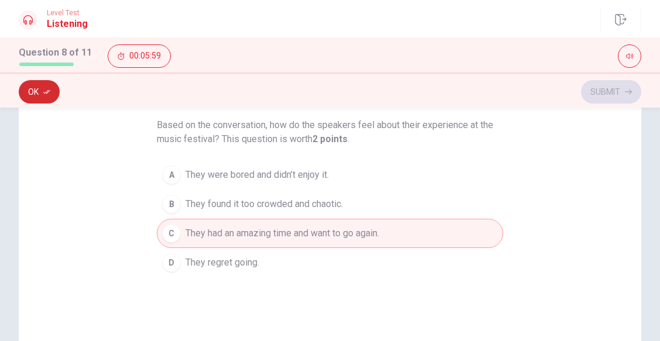
click at [52, 95] on button "Ok" at bounding box center [39, 91] width 41 height 23
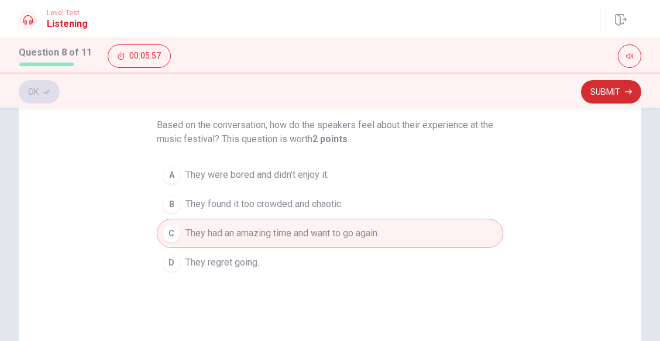
click at [608, 102] on button "Submit" at bounding box center [611, 91] width 60 height 23
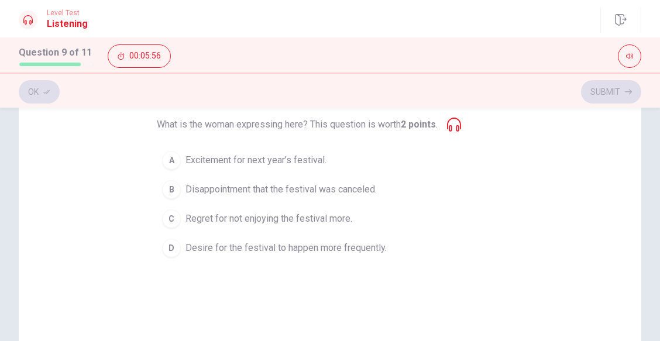
scroll to position [94, 0]
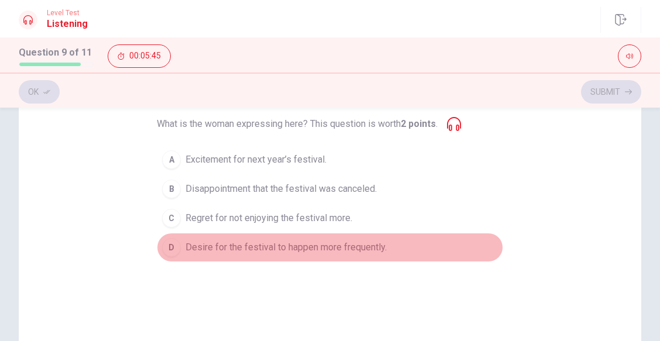
click at [270, 245] on span "Desire for the festival to happen more frequently." at bounding box center [286, 248] width 201 height 14
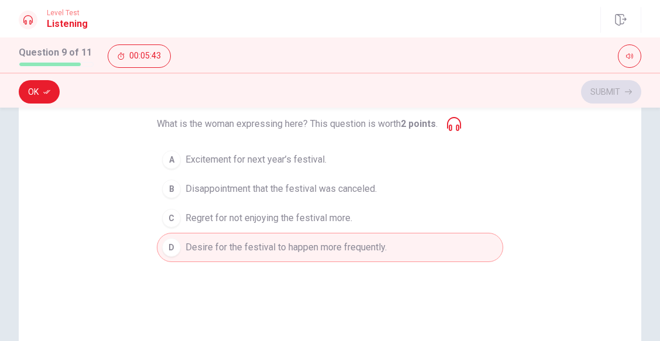
click at [294, 159] on span "Excitement for next year’s festival." at bounding box center [256, 160] width 141 height 14
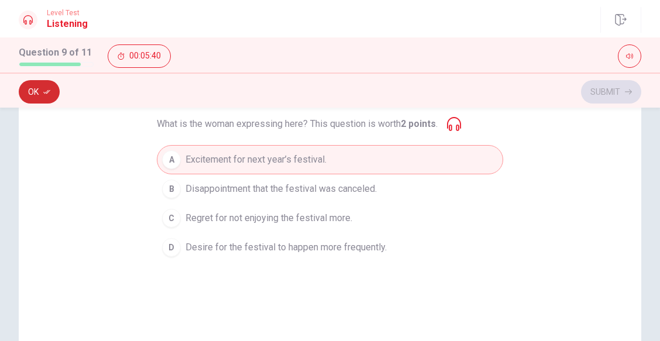
click at [48, 95] on icon "button" at bounding box center [46, 91] width 7 height 7
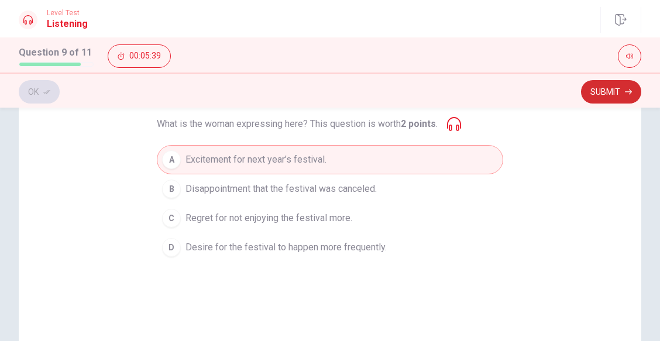
click at [613, 87] on button "Submit" at bounding box center [611, 91] width 60 height 23
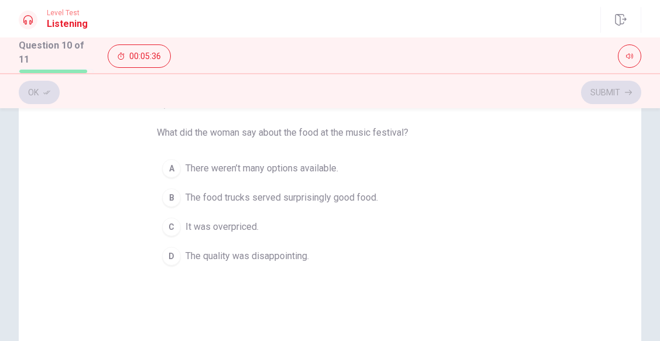
scroll to position [85, 0]
click at [275, 201] on span "The food trucks served surprisingly good food." at bounding box center [282, 198] width 193 height 14
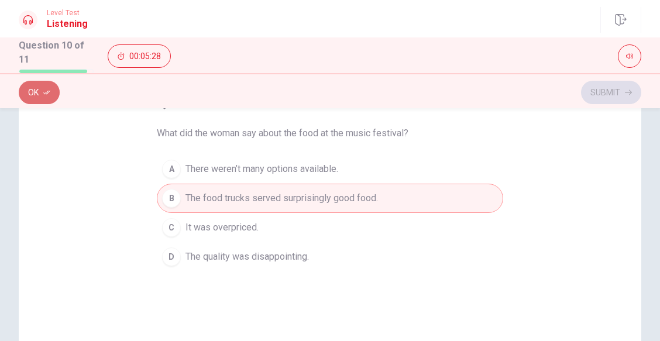
click at [40, 95] on button "Ok" at bounding box center [39, 92] width 41 height 23
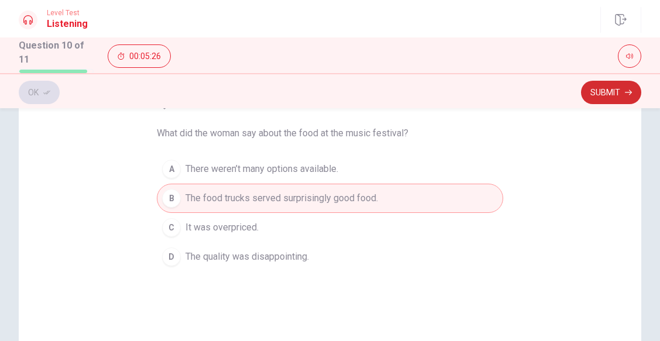
click at [599, 99] on button "Submit" at bounding box center [611, 92] width 60 height 23
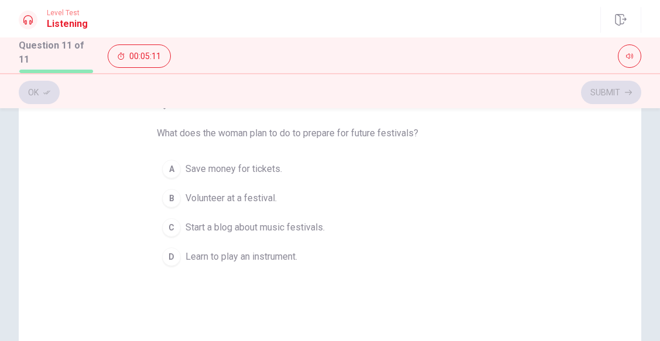
click at [174, 166] on div "A" at bounding box center [171, 169] width 19 height 19
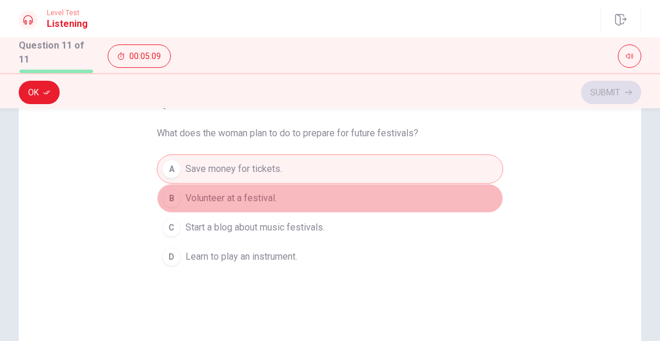
click at [174, 193] on div "B" at bounding box center [171, 198] width 19 height 19
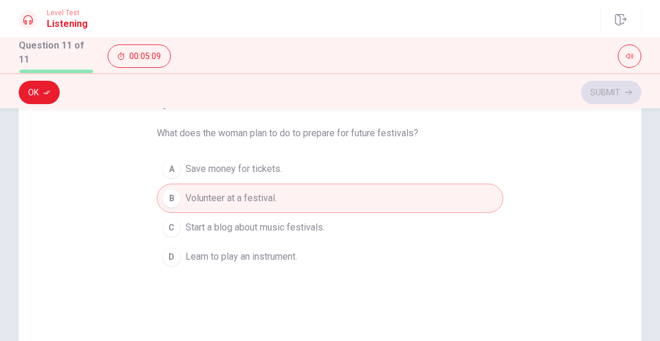
click at [172, 232] on div "C" at bounding box center [171, 227] width 19 height 19
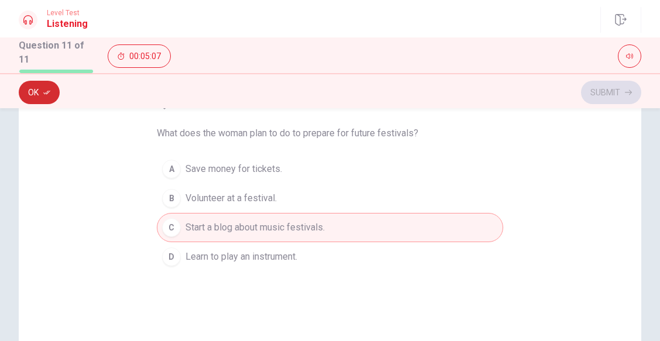
click at [50, 87] on button "Ok" at bounding box center [39, 92] width 41 height 23
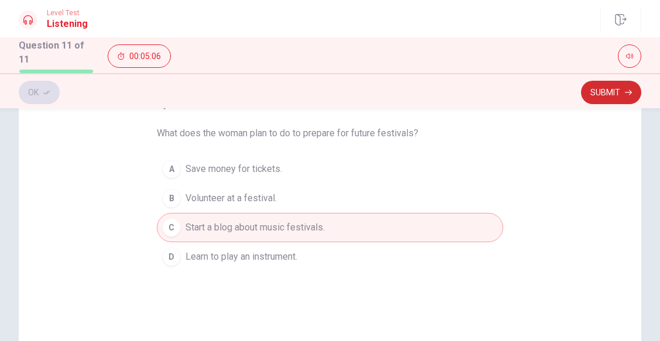
click at [620, 92] on button "Submit" at bounding box center [611, 92] width 60 height 23
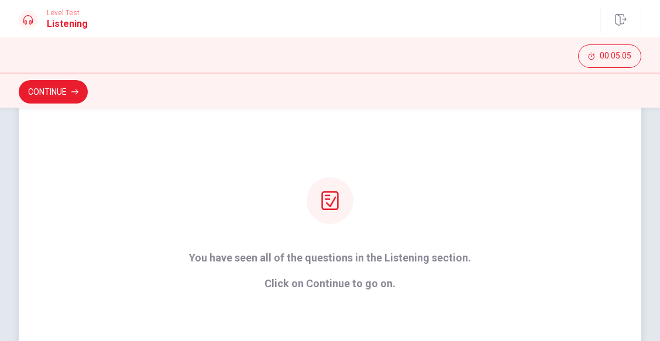
scroll to position [225, 0]
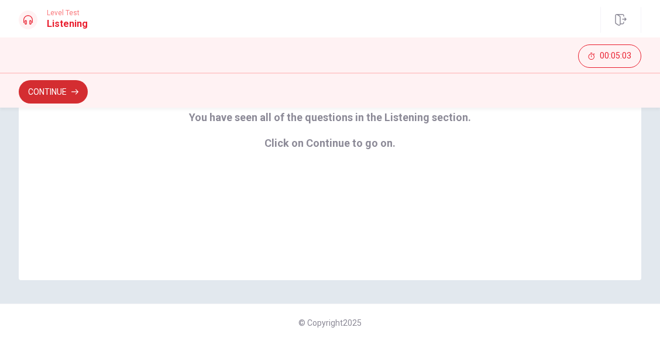
click at [70, 88] on button "Continue" at bounding box center [53, 91] width 69 height 23
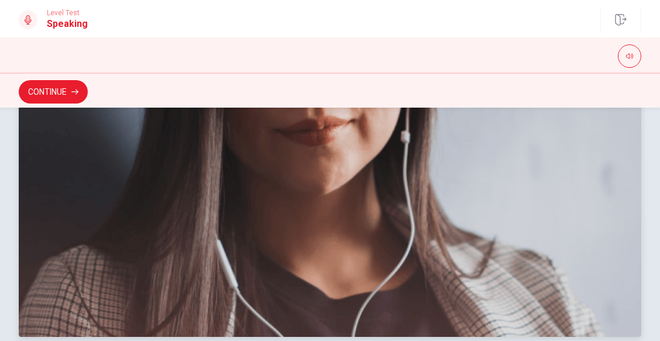
scroll to position [410, 0]
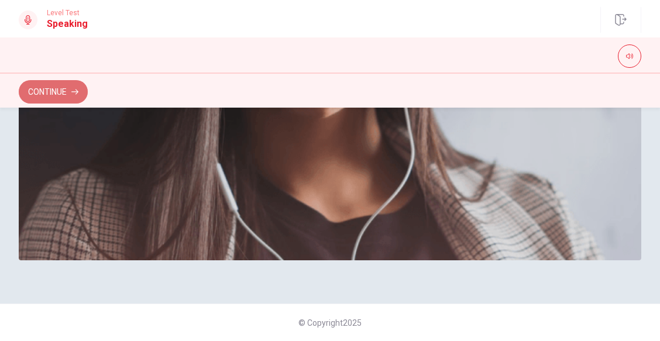
click at [53, 92] on button "Continue" at bounding box center [53, 91] width 69 height 23
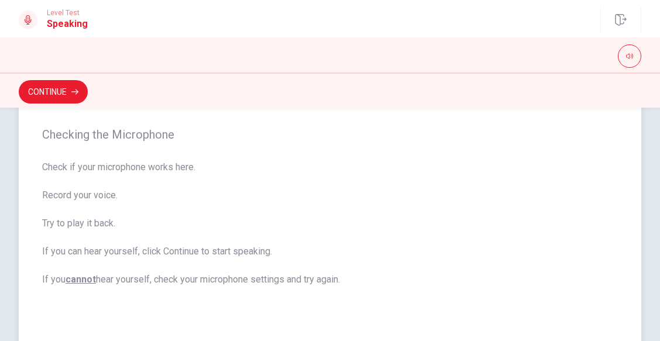
scroll to position [87, 0]
click at [65, 83] on button "Continue" at bounding box center [53, 91] width 69 height 23
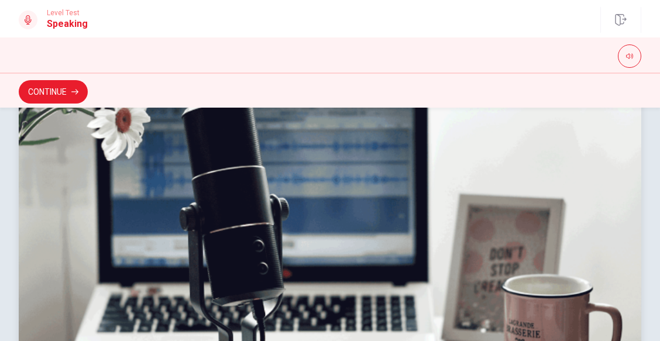
scroll to position [361, 0]
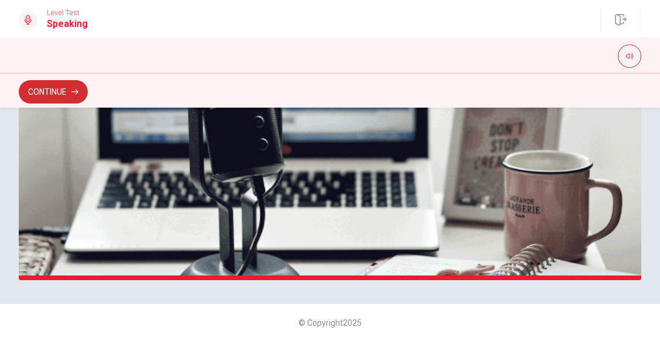
click at [65, 92] on button "Continue" at bounding box center [53, 91] width 69 height 23
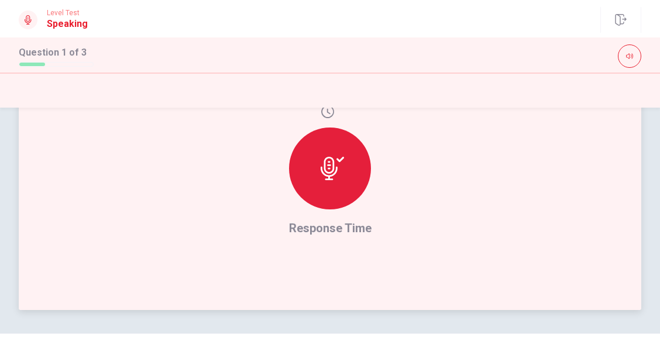
scroll to position [274, 0]
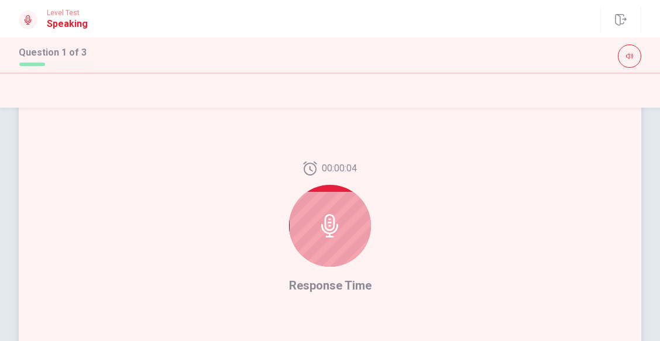
click at [341, 215] on div at bounding box center [330, 226] width 82 height 82
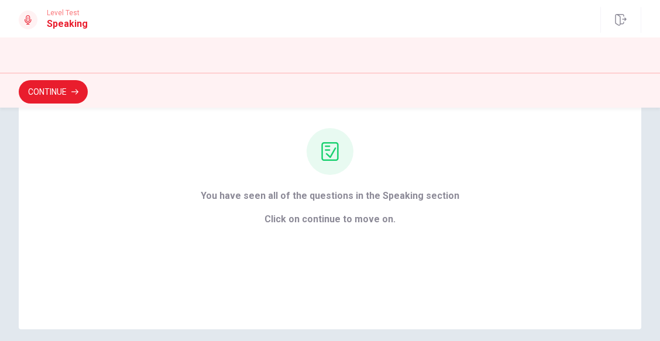
scroll to position [104, 0]
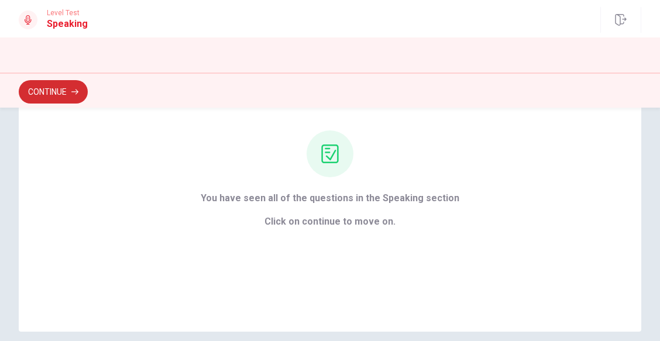
click at [57, 91] on button "Continue" at bounding box center [53, 91] width 69 height 23
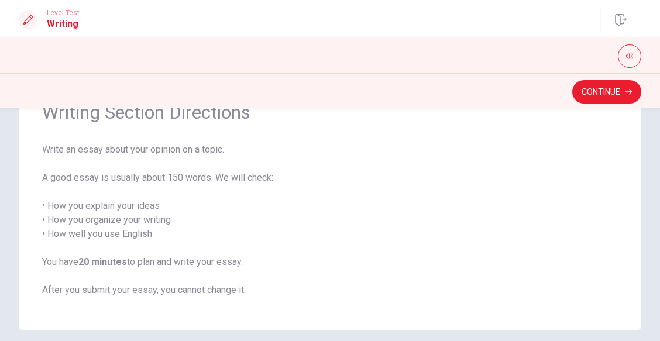
scroll to position [67, 0]
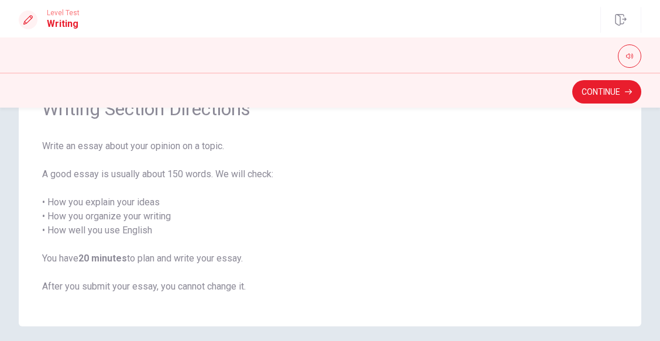
drag, startPoint x: 47, startPoint y: 201, endPoint x: 189, endPoint y: 237, distance: 146.2
click at [189, 237] on span "Write an essay about your opinion on a topic. A good essay is usually about 150…" at bounding box center [330, 216] width 576 height 155
click at [595, 98] on button "Continue" at bounding box center [606, 91] width 69 height 23
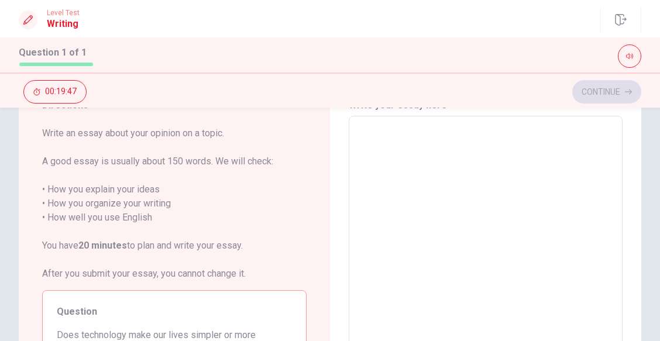
scroll to position [51, 0]
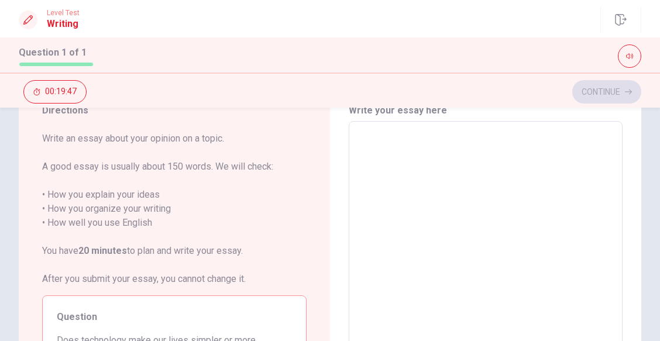
click at [457, 150] on textarea at bounding box center [486, 283] width 258 height 304
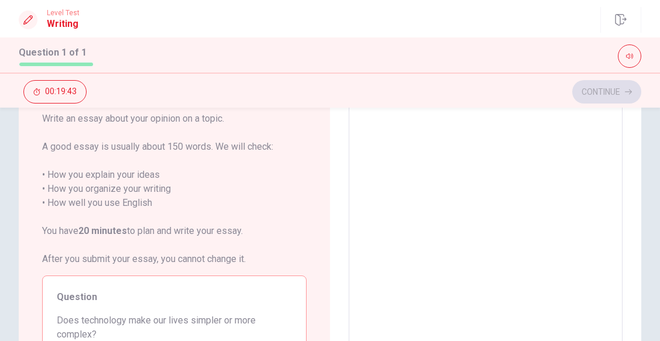
scroll to position [70, 0]
type textarea "I"
type textarea "x"
type textarea "i"
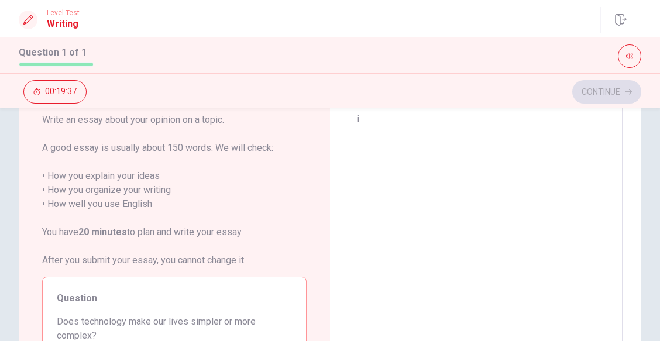
type textarea "x"
type textarea "in"
type textarea "x"
type textarea "i"
type textarea "x"
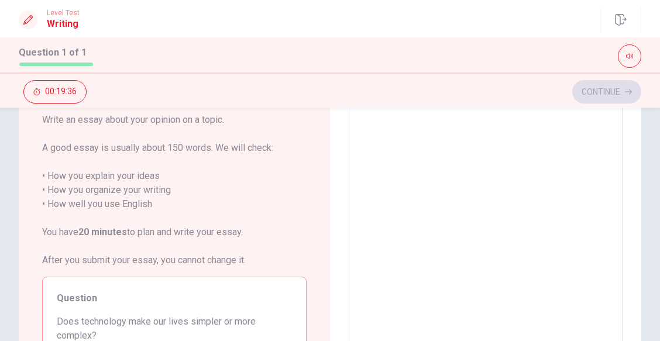
type textarea "I"
type textarea "x"
type textarea "In"
type textarea "x"
type textarea "In"
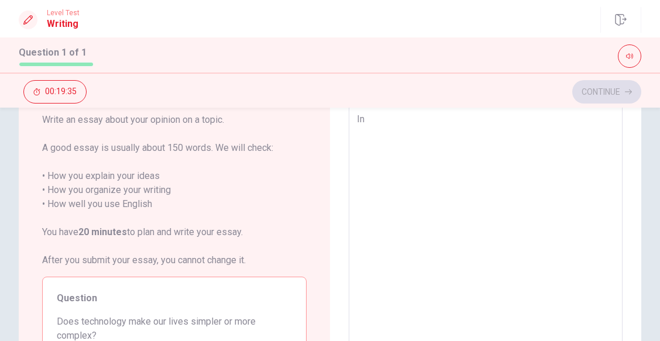
type textarea "x"
type textarea "In y"
type textarea "x"
type textarea "In ym"
type textarea "x"
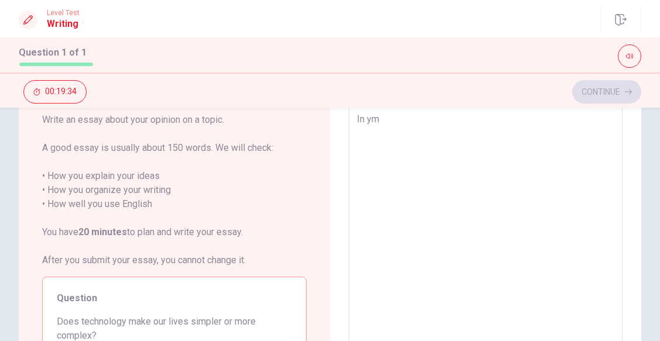
type textarea "In y"
type textarea "x"
type textarea "In"
type textarea "x"
type textarea "In m"
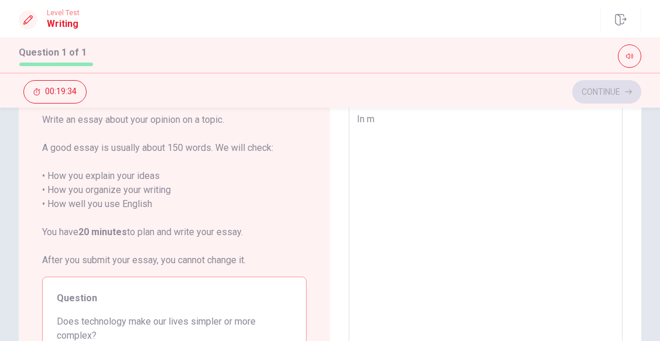
type textarea "x"
type textarea "In my"
type textarea "x"
type textarea "In m"
type textarea "x"
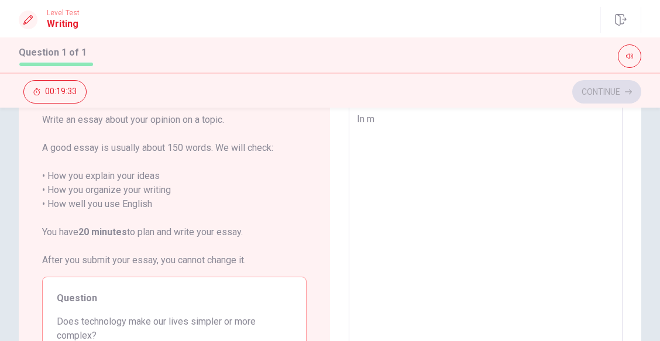
type textarea "In"
type textarea "x"
type textarea "In"
type textarea "x"
type textarea "I"
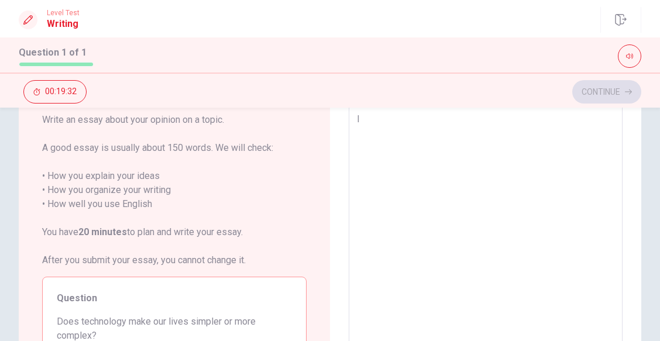
type textarea "x"
type textarea "I"
type textarea "x"
type textarea "I"
type textarea "x"
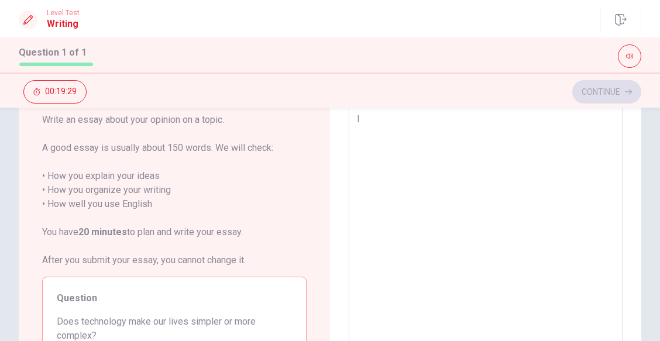
type textarea "I t"
type textarea "x"
type textarea "I th"
type textarea "x"
type textarea "I thi"
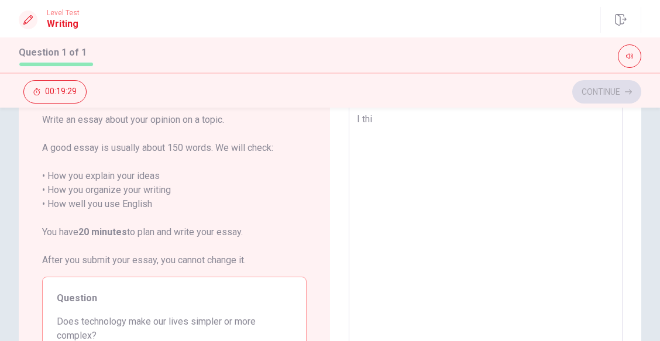
type textarea "x"
type textarea "I thin"
type textarea "x"
type textarea "I think"
type textarea "x"
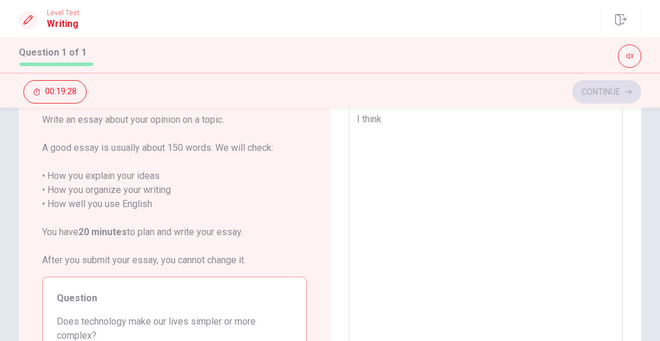
type textarea "I think"
click at [457, 150] on textarea "I think" at bounding box center [486, 264] width 258 height 304
type textarea "x"
type textarea "I think t"
type textarea "x"
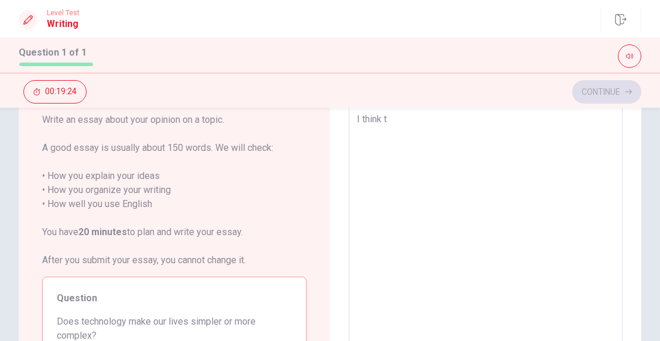
type textarea "I think te"
type textarea "x"
type textarea "I think tec"
type textarea "x"
type textarea "I think tech"
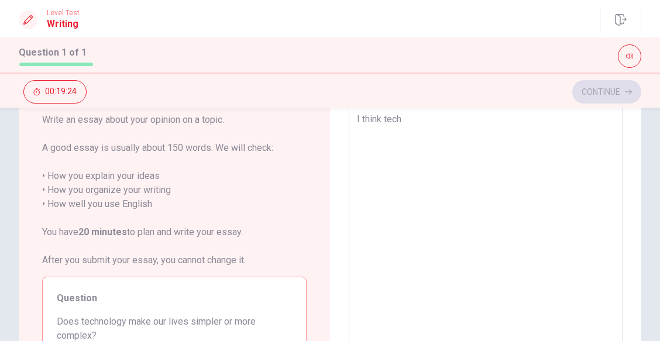
type textarea "x"
type textarea "I think techn"
type textarea "x"
type textarea "I think techno"
type textarea "x"
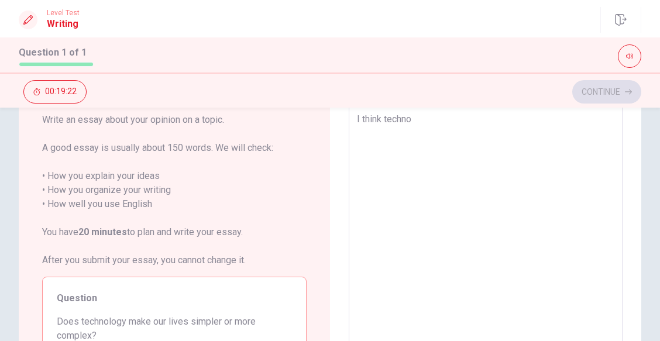
type textarea "I think technol"
type textarea "x"
type textarea "I think technolo"
type textarea "x"
type textarea "I think technolog"
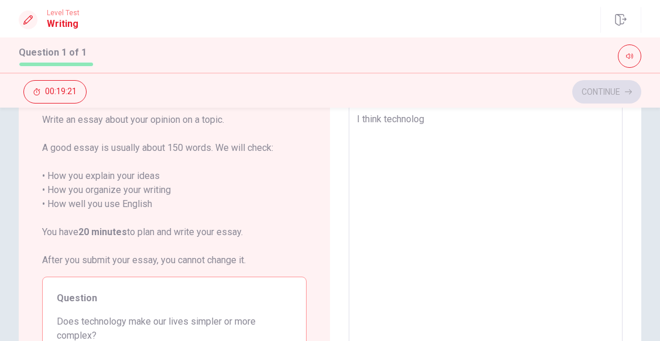
type textarea "x"
type textarea "I think technology"
type textarea "x"
type textarea "I think technology"
type textarea "x"
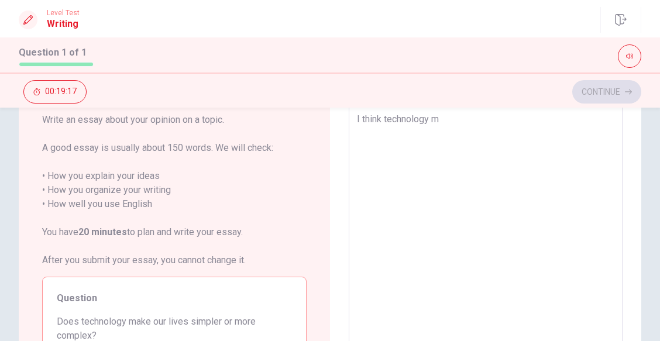
type textarea "I think technology ma"
type textarea "x"
type textarea "I think technology mak"
type textarea "x"
type textarea "I think technology maka"
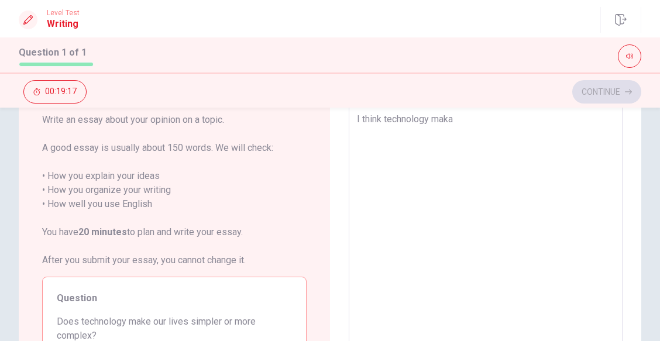
type textarea "x"
type textarea "I think technology mak"
type textarea "x"
type textarea "I think technology make"
type textarea "x"
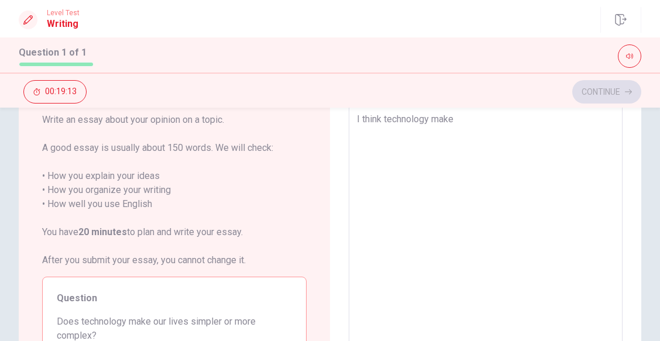
type textarea "I think technology makes"
type textarea "x"
type textarea "I think technology makes"
type textarea "x"
type textarea "I think technology makes o"
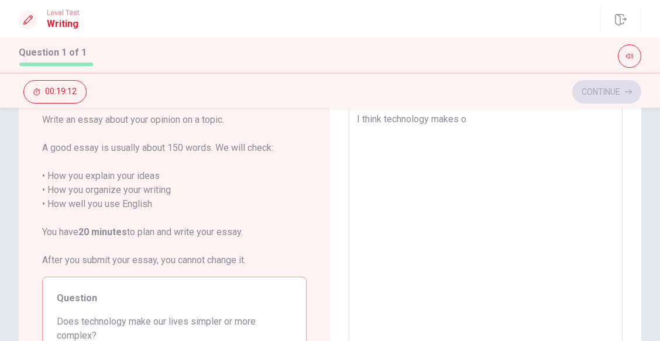
type textarea "x"
type textarea "I think technology makes ou"
type textarea "x"
type textarea "I think technology makes our"
type textarea "x"
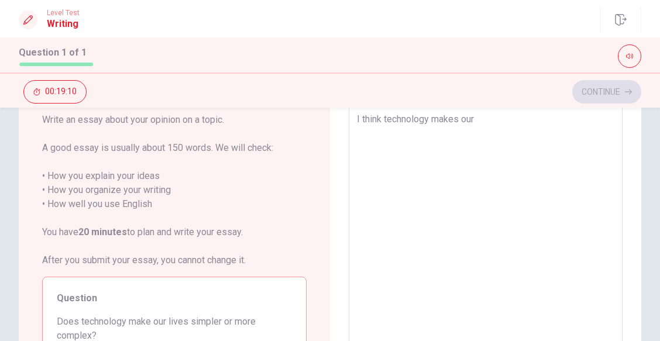
type textarea "I think technology makes our"
type textarea "x"
type textarea "I think technology makes our l"
type textarea "x"
type textarea "I think technology makes our lu"
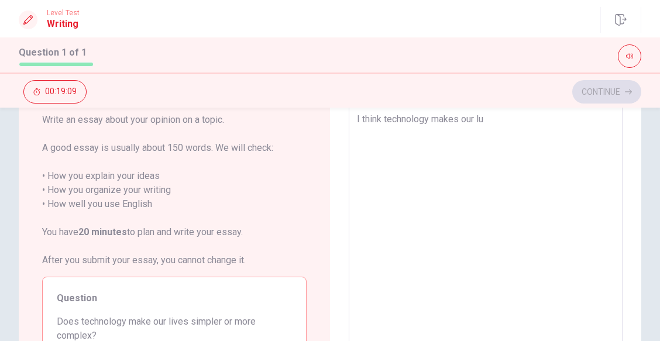
type textarea "x"
type textarea "I think technology makes our l"
type textarea "x"
type textarea "I think technology makes our li"
type textarea "x"
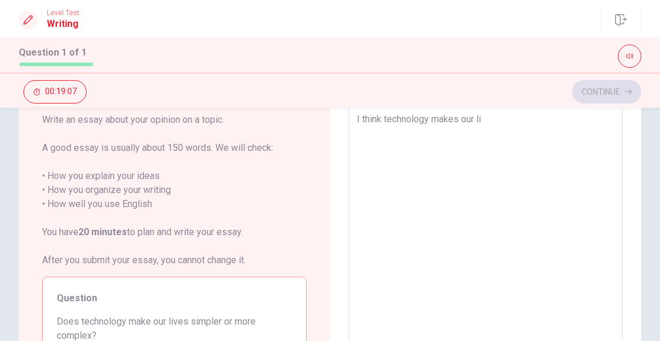
type textarea "I think technology makes our liv"
type textarea "x"
type textarea "I think technology makes our live"
type textarea "x"
type textarea "I think technology makes our lives"
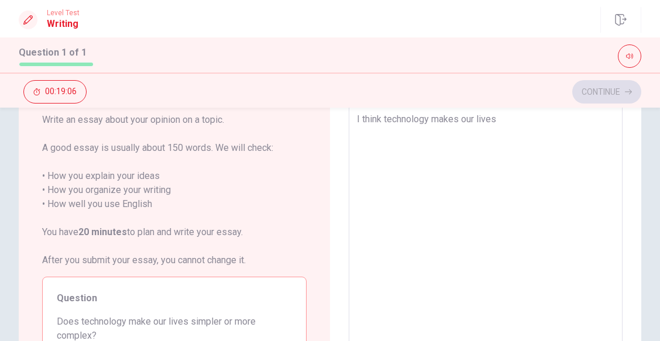
type textarea "x"
type textarea "I think technology makes our lives"
type textarea "x"
type textarea "I think technology makes our lives m"
type textarea "x"
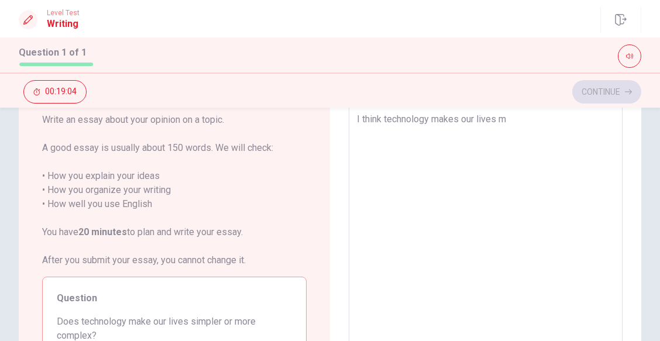
type textarea "I think technology makes our lives mo"
type textarea "x"
type textarea "I think technology makes our lives mor"
type textarea "x"
type textarea "I think technology makes our lives more"
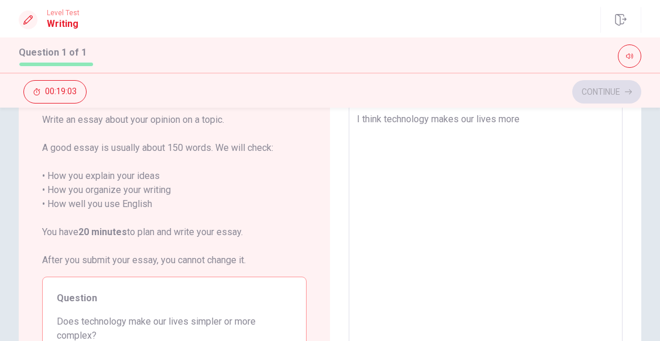
type textarea "x"
type textarea "I think technology makes our lives more"
type textarea "x"
type textarea "I think technology makes our lives more c"
type textarea "x"
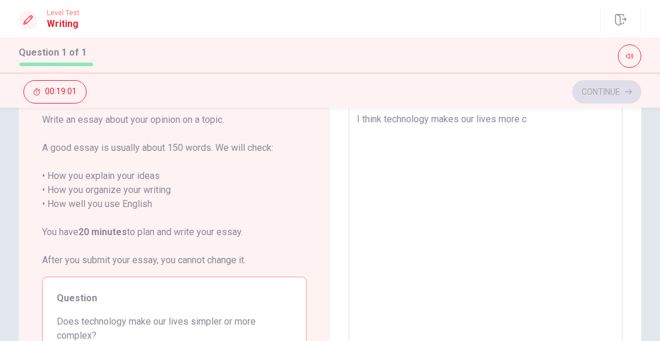
type textarea "I think technology makes our lives more co"
type textarea "x"
type textarea "I think technology makes our lives more com"
type textarea "x"
type textarea "I think technology makes our lives more comp"
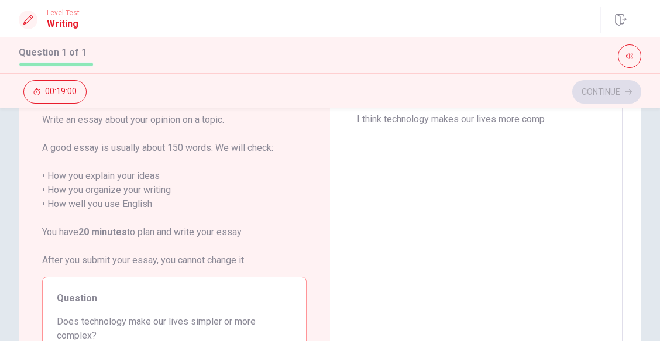
type textarea "x"
type textarea "I think technology makes our lives more compl"
type textarea "x"
type textarea "I think technology makes our lives more comple"
type textarea "x"
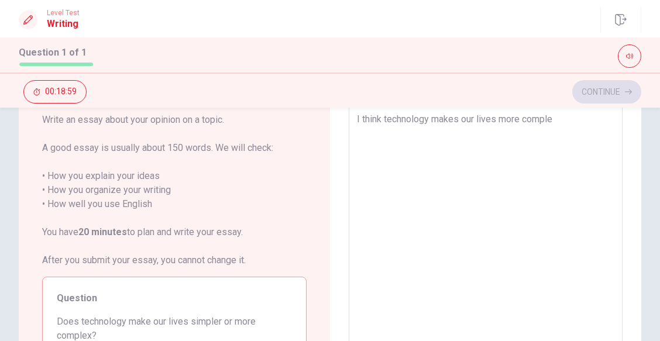
type textarea "I think technology makes our lives more complez"
type textarea "x"
type textarea "I think technology makes our lives more complez"
type textarea "x"
type textarea "I think technology makes our lives more complez"
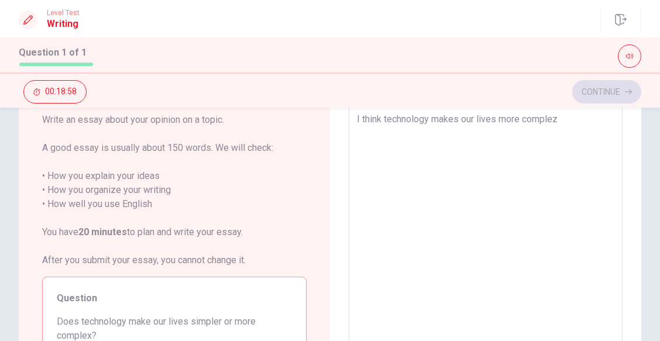
type textarea "x"
type textarea "I think technology makes our lives more comple"
type textarea "x"
type textarea "I think technology makes our lives more complex"
type textarea "x"
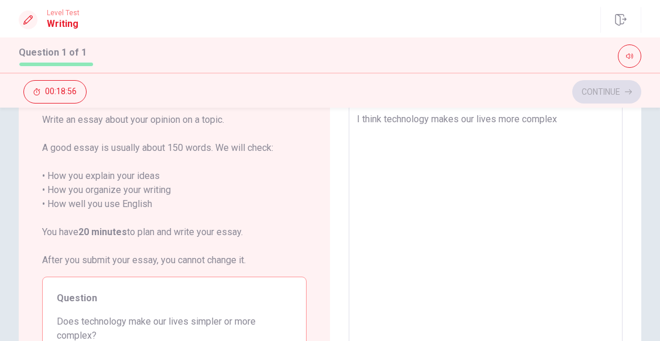
type textarea "I think technology makes our lives more complex."
type textarea "x"
type textarea "I think technology makes our lives more complex."
type textarea "x"
type textarea "I think technology makes our lives more complex. I"
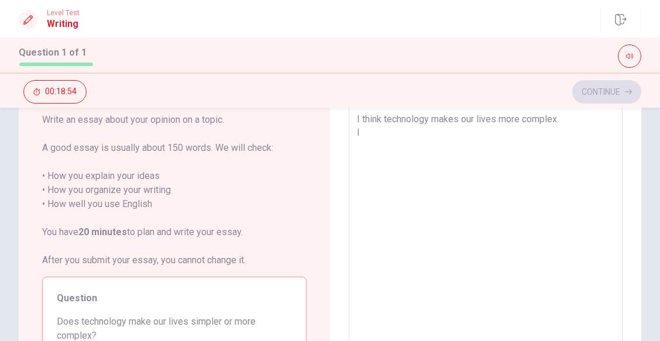
type textarea "x"
type textarea "I think technology makes our lives more complex. I"
type textarea "x"
type textarea "I think technology makes our lives more complex. I f"
type textarea "x"
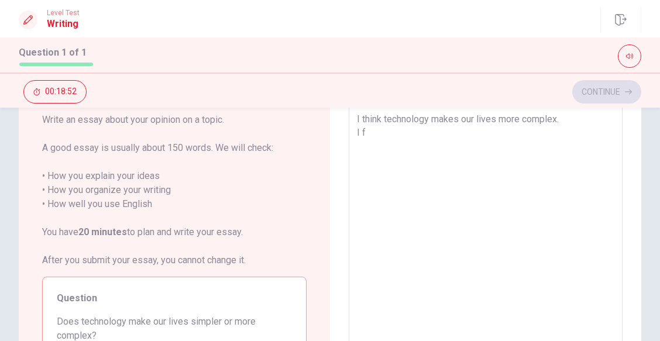
type textarea "I think technology makes our lives more complex. I fa"
type textarea "x"
type textarea "I think technology makes our lives more complex. I fav"
type textarea "x"
type textarea "I think technology makes our lives more complex. I fave"
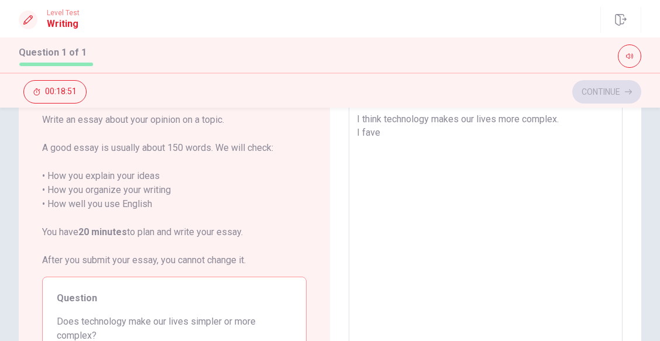
type textarea "x"
type textarea "I think technology makes our lives more complex. I fave"
type textarea "x"
type textarea "I think technology makes our lives more complex. I fave"
type textarea "x"
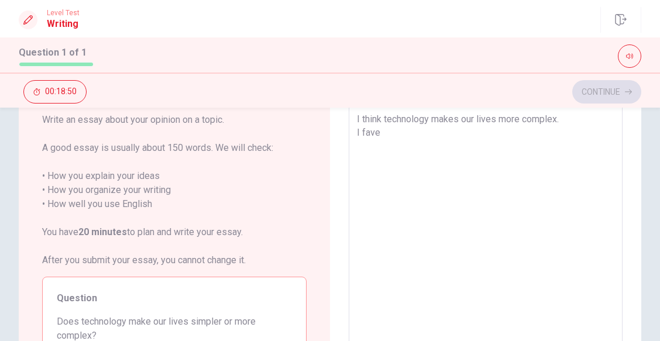
type textarea "I think technology makes our lives more complex. I fav"
type textarea "x"
type textarea "I think technology makes our lives more complex. I fa"
type textarea "x"
type textarea "I think technology makes our lives more complex. I f"
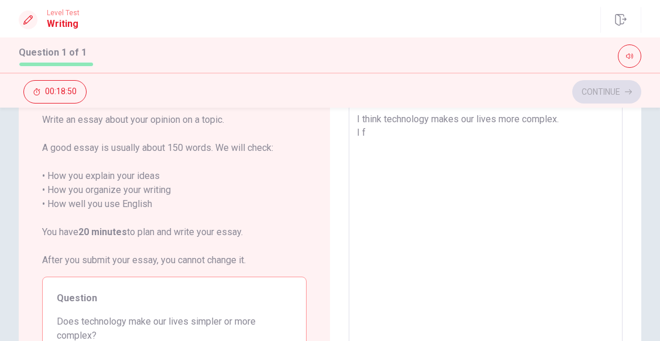
type textarea "x"
type textarea "I think technology makes our lives more complex. I"
type textarea "x"
type textarea "I think technology makes our lives more complex. I h"
type textarea "x"
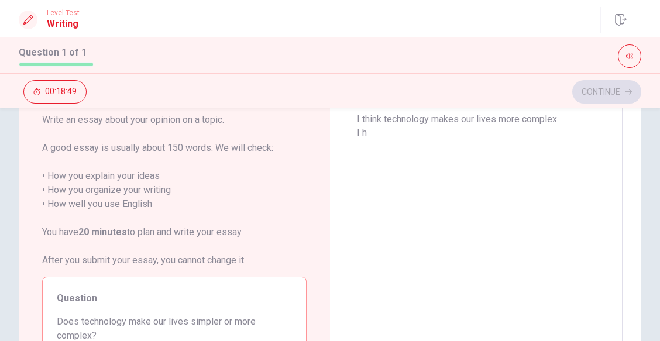
type textarea "I think technology makes our lives more complex. I ha"
type textarea "x"
type textarea "I think technology makes our lives more complex. I hav"
type textarea "x"
type textarea "I think technology makes our lives more complex. I have"
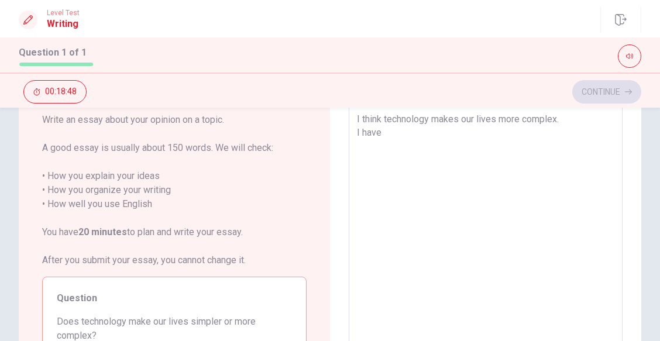
type textarea "x"
type textarea "I think technology makes our lives more complex. I have"
type textarea "x"
type textarea "I think technology makes our lives more complex. I have t"
type textarea "x"
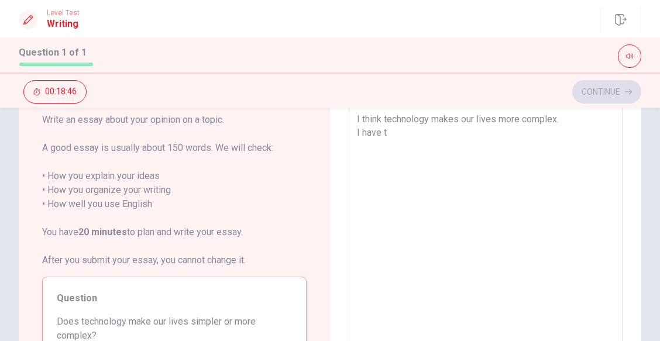
type textarea "I think technology makes our lives more complex. I have th"
type textarea "x"
type textarea "I think technology makes our lives more complex. I have the"
type textarea "x"
type textarea "I think technology makes our lives more complex. I have th"
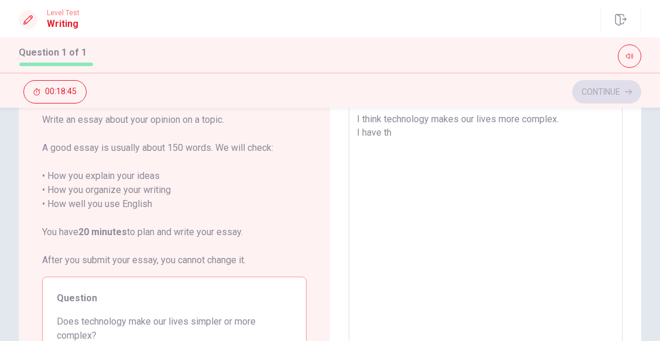
type textarea "x"
type textarea "I think technology makes our lives more complex. I have thr"
type textarea "x"
type textarea "I think technology makes our lives more complex. I have thre"
type textarea "x"
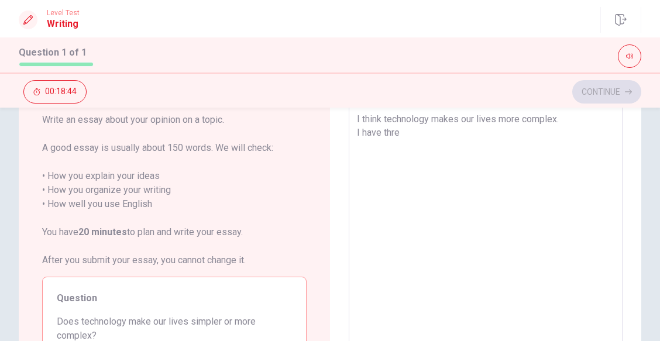
type textarea "I think technology makes our lives more complex. I have three"
type textarea "x"
type textarea "I think technology makes our lives more complex. I have three"
type textarea "x"
type textarea "I think technology makes our lives more complex. I have three r"
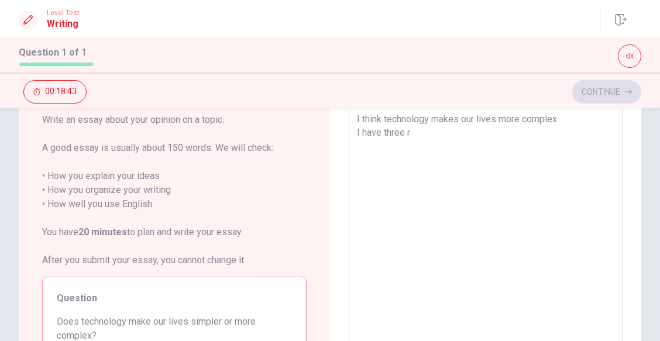
type textarea "x"
click at [513, 138] on textarea "I think technology makes our lives more complex. I have three reasons. First," at bounding box center [486, 264] width 258 height 304
click at [519, 140] on textarea "I think technology makes our lives more complex. I have three reasons. First," at bounding box center [486, 264] width 258 height 304
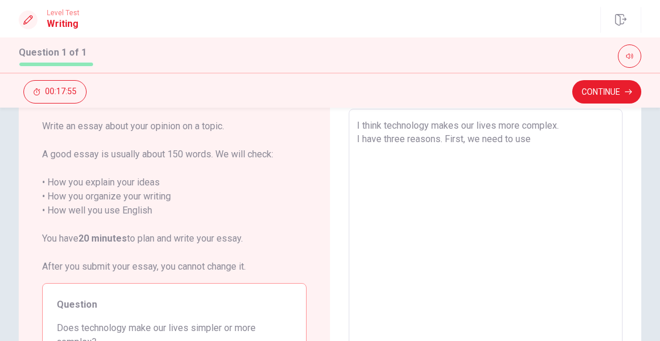
scroll to position [59, 0]
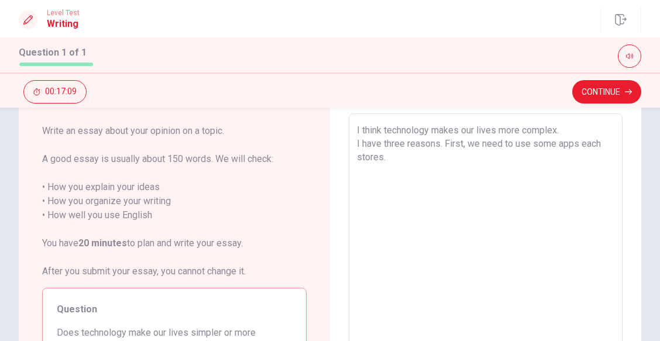
click at [465, 143] on textarea "I think technology makes our lives more complex. I have three reasons. First, w…" at bounding box center [486, 276] width 258 height 304
click at [460, 154] on textarea "I think technology makes our lives more complex. I have three reasons. First, I…" at bounding box center [486, 276] width 258 height 304
click at [536, 141] on textarea "I think technology makes our lives more complex. I have three reasons. First, I…" at bounding box center [486, 276] width 258 height 304
click at [468, 160] on textarea "I think technology makes our lives more complex. I have three reasons. First, I…" at bounding box center [486, 276] width 258 height 304
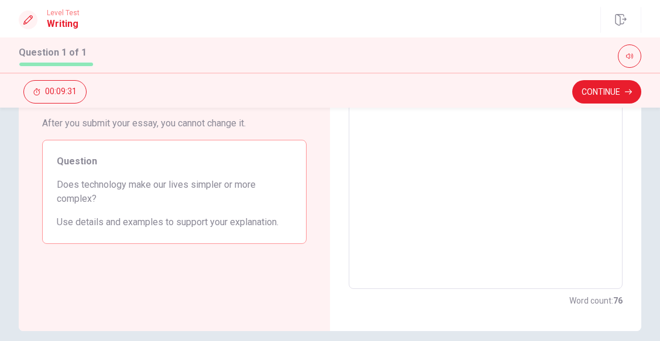
scroll to position [258, 0]
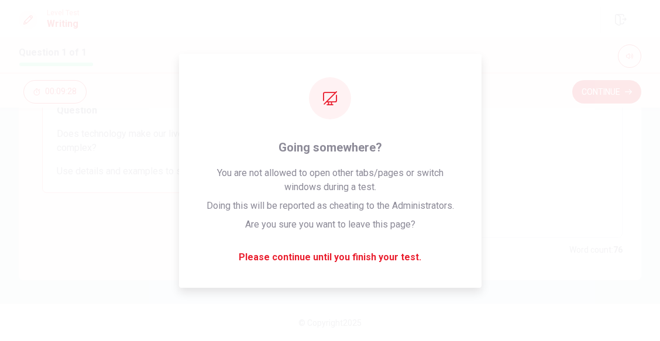
click at [608, 205] on textarea "I think technology makes our lives more complex. I have three reasons. First, I…" at bounding box center [486, 76] width 258 height 304
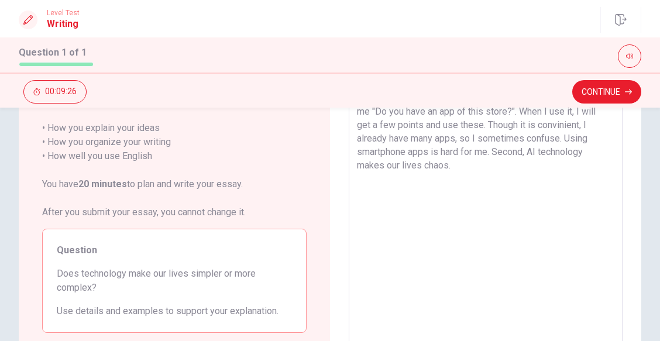
scroll to position [115, 0]
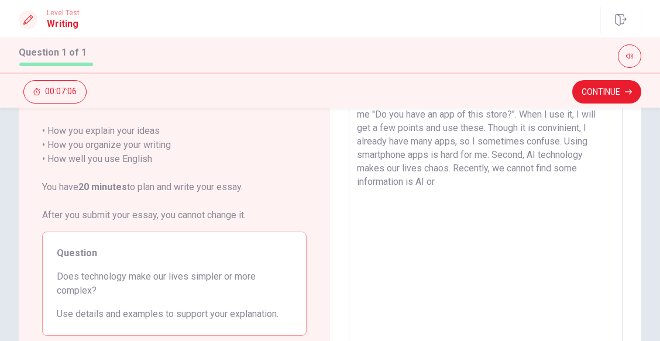
click at [561, 167] on textarea "I think technology makes our lives more complex. I have three reasons. First, I…" at bounding box center [486, 219] width 258 height 304
click at [575, 168] on textarea "I think technology makes our lives more complex. I have three reasons. First, I…" at bounding box center [486, 219] width 258 height 304
click at [610, 166] on div "I think technology makes our lives more complex. I have three reasons. First, I…" at bounding box center [486, 219] width 274 height 324
click at [607, 168] on textarea "I think technology makes our lives more complex. I have three reasons. First, I…" at bounding box center [486, 219] width 258 height 304
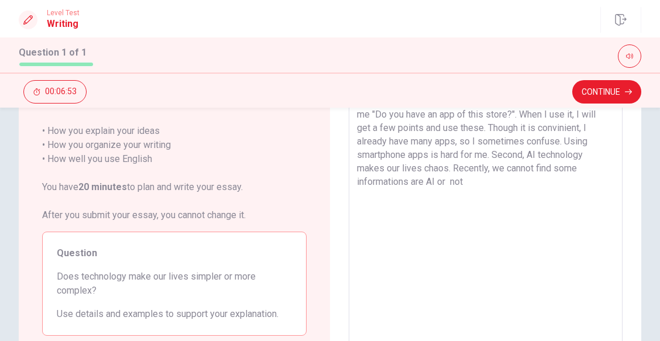
click at [581, 167] on textarea "I think technology makes our lives more complex. I have three reasons. First, I…" at bounding box center [486, 219] width 258 height 304
click at [462, 180] on textarea "I think technology makes our lives more complex. I have three reasons. First, I…" at bounding box center [486, 219] width 258 height 304
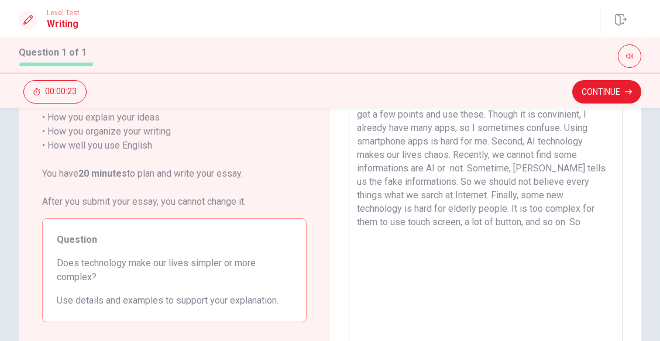
scroll to position [68, 0]
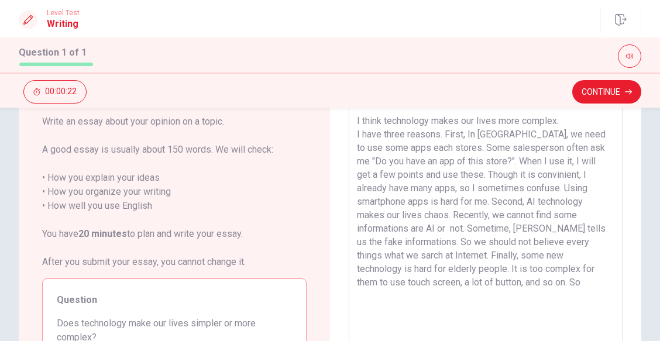
drag, startPoint x: 355, startPoint y: 121, endPoint x: 582, endPoint y: 119, distance: 227.1
click at [582, 119] on textarea "I think technology makes our lives more complex. I have three reasons. First, I…" at bounding box center [486, 266] width 258 height 304
click at [489, 299] on textarea "I think technology makes our lives more complex. I have three reasons. First, I…" at bounding box center [486, 266] width 258 height 304
paste textarea "I"
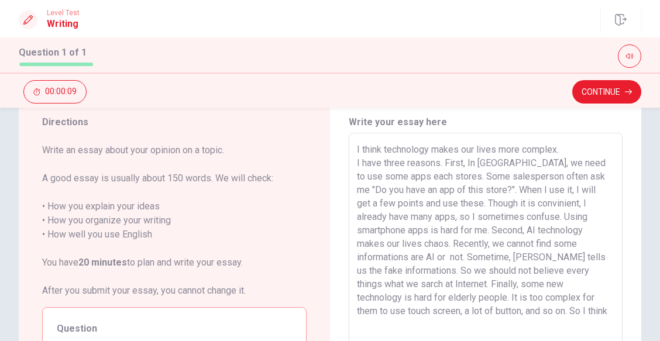
scroll to position [40, 0]
click at [601, 94] on button "Continue" at bounding box center [606, 91] width 69 height 23
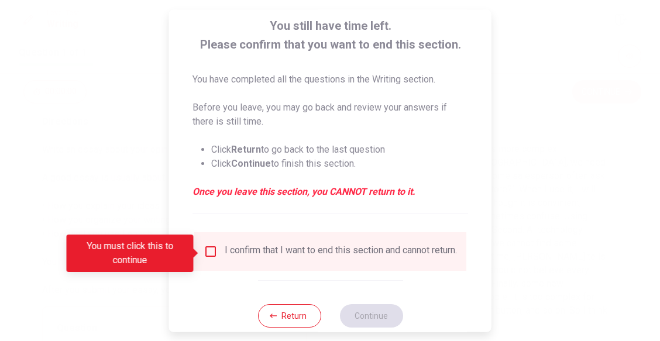
scroll to position [68, 0]
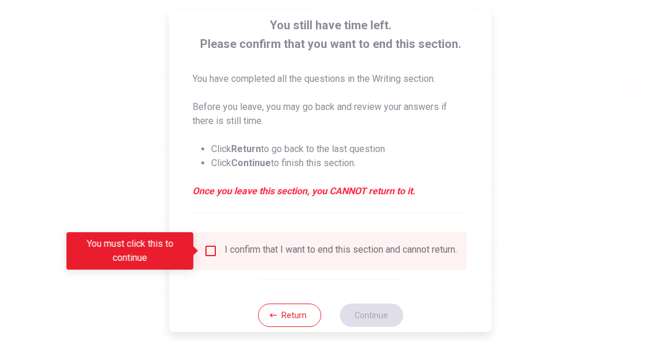
click at [204, 248] on input "You must click this to continue" at bounding box center [211, 251] width 14 height 14
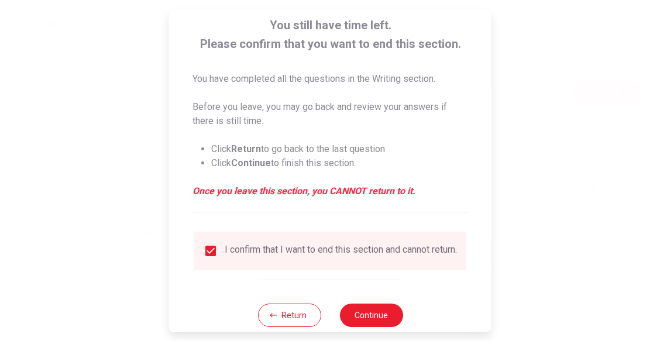
scroll to position [95, 0]
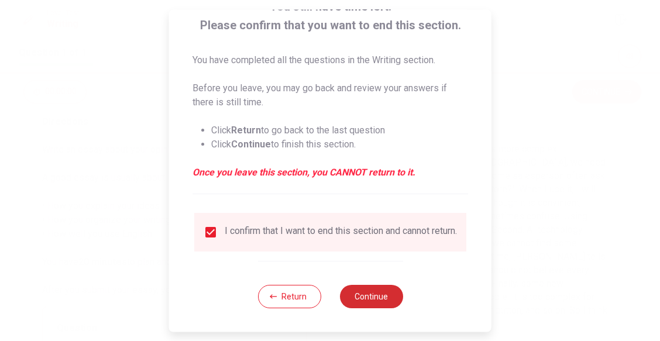
click at [373, 294] on button "Continue" at bounding box center [370, 296] width 63 height 23
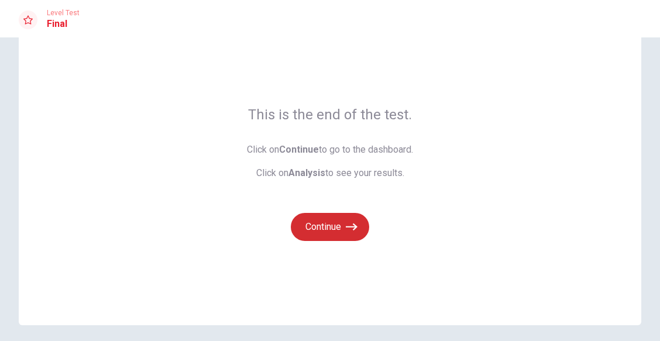
click at [335, 217] on button "Continue" at bounding box center [330, 227] width 78 height 28
